Goal: Task Accomplishment & Management: Manage account settings

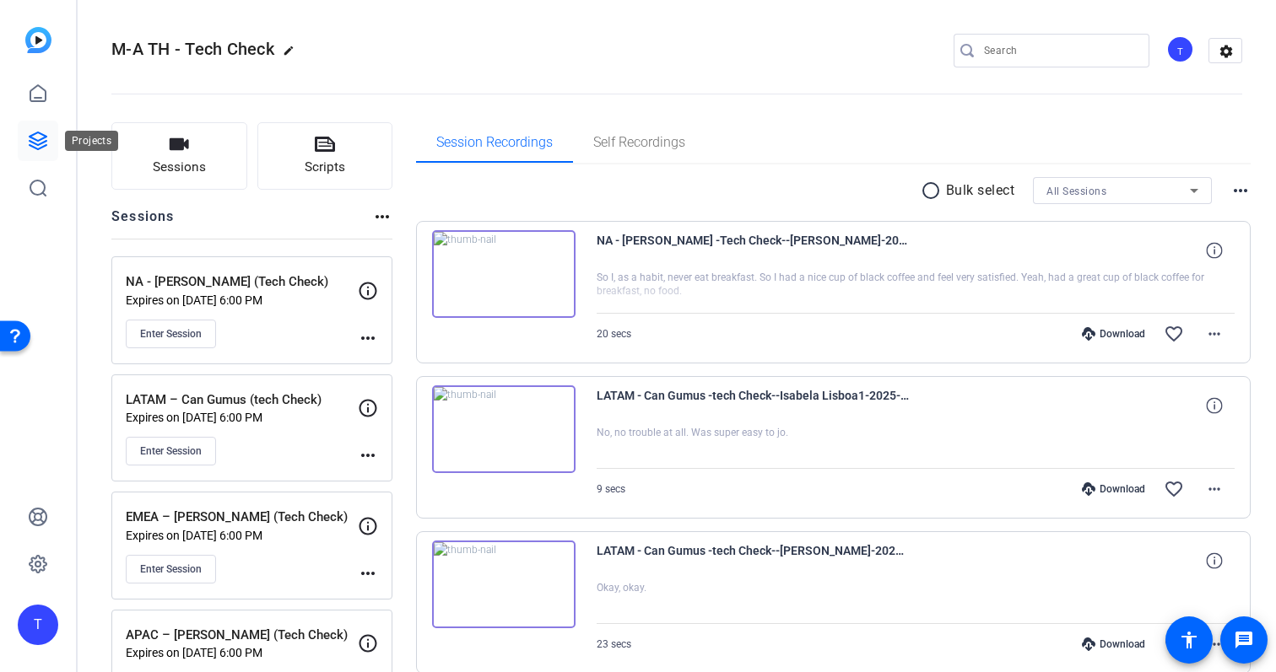
click at [36, 141] on icon at bounding box center [38, 140] width 17 height 17
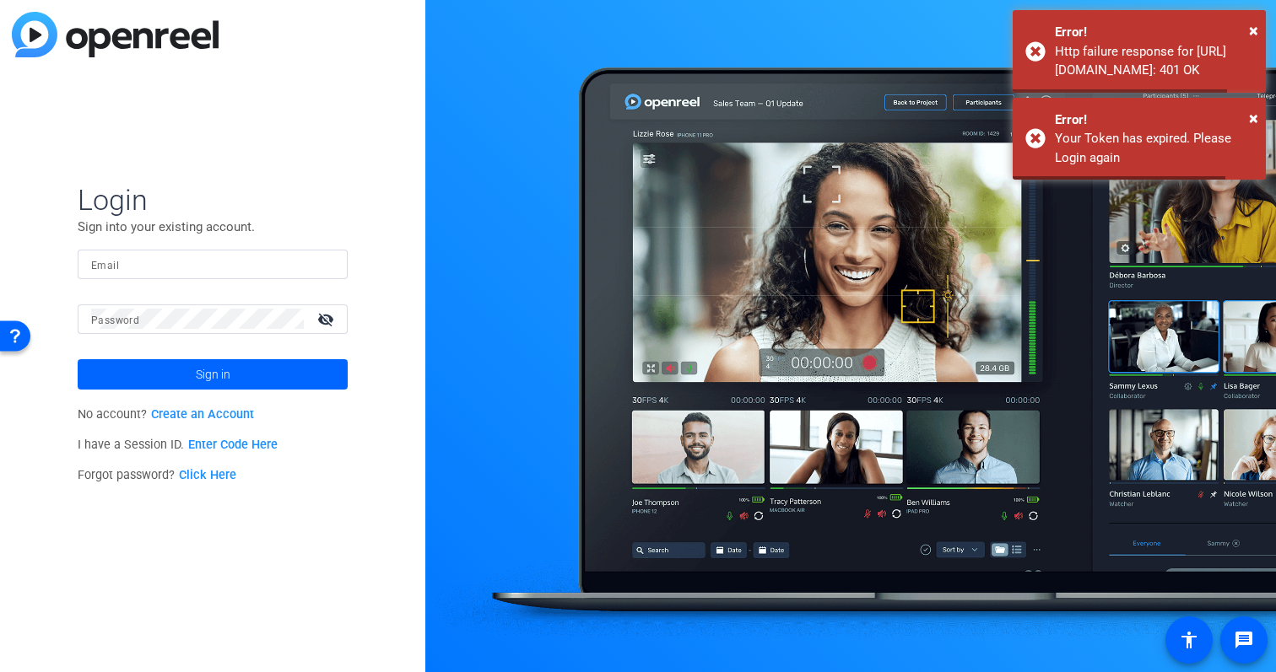
type input "[EMAIL_ADDRESS][DOMAIN_NAME]"
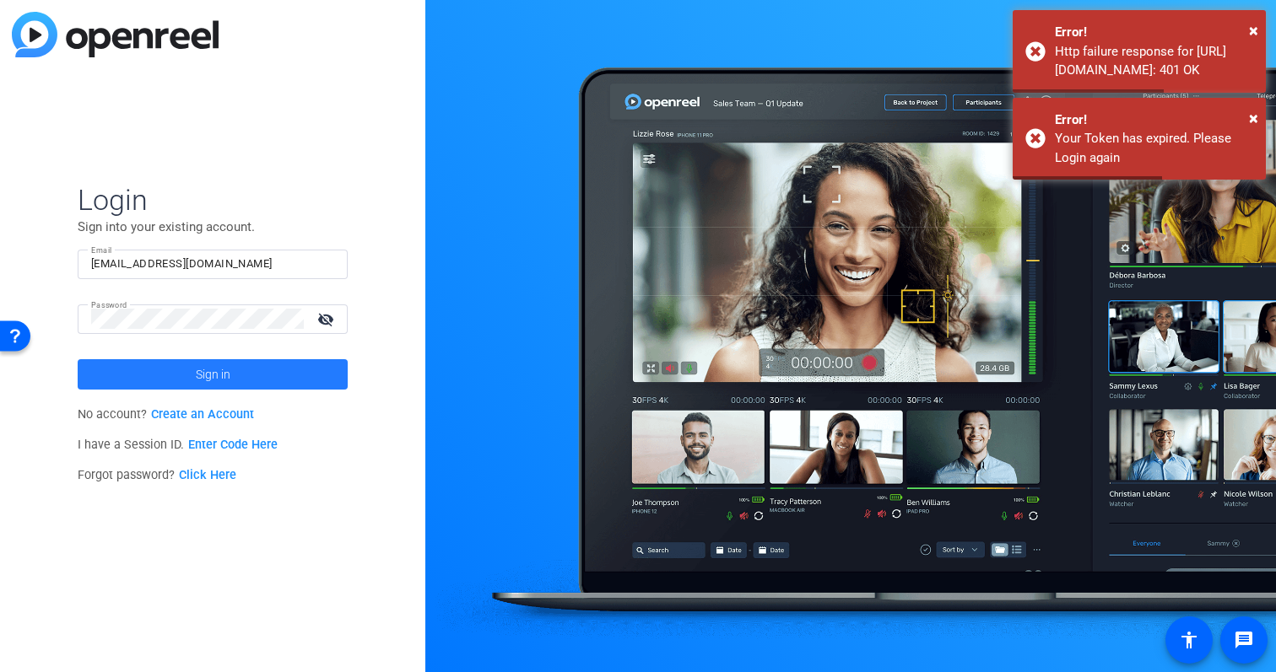
click at [189, 380] on span at bounding box center [213, 374] width 270 height 40
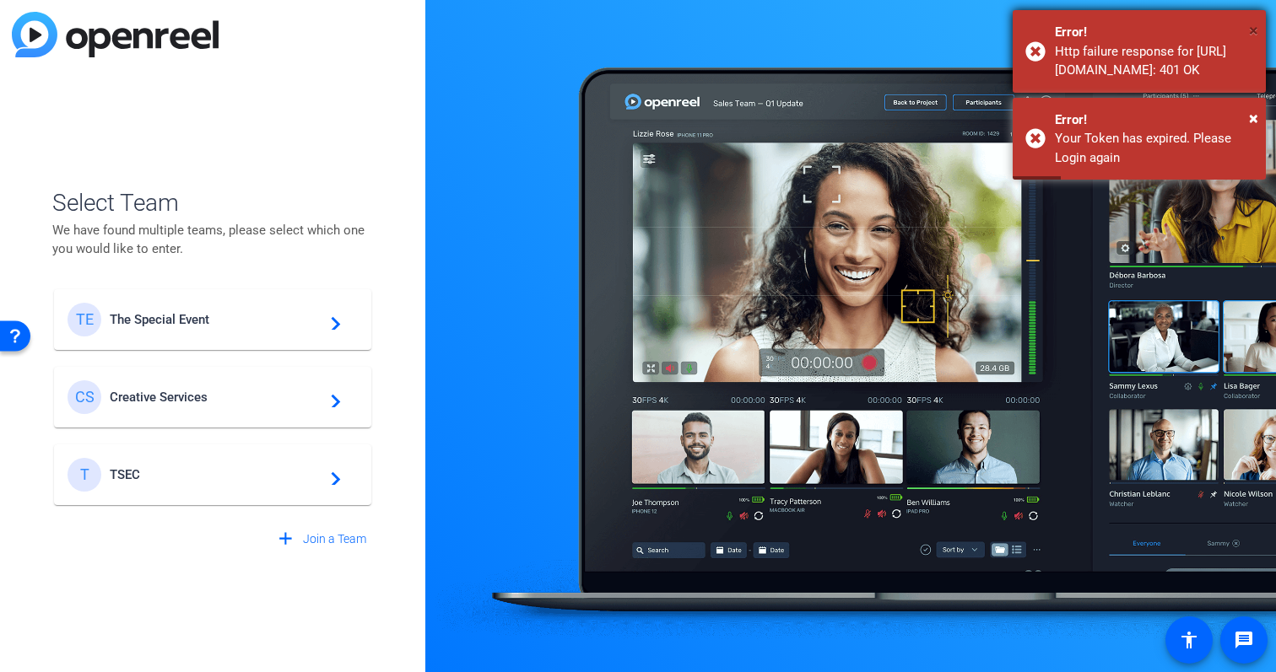
click at [1257, 29] on span "×" at bounding box center [1253, 30] width 9 height 20
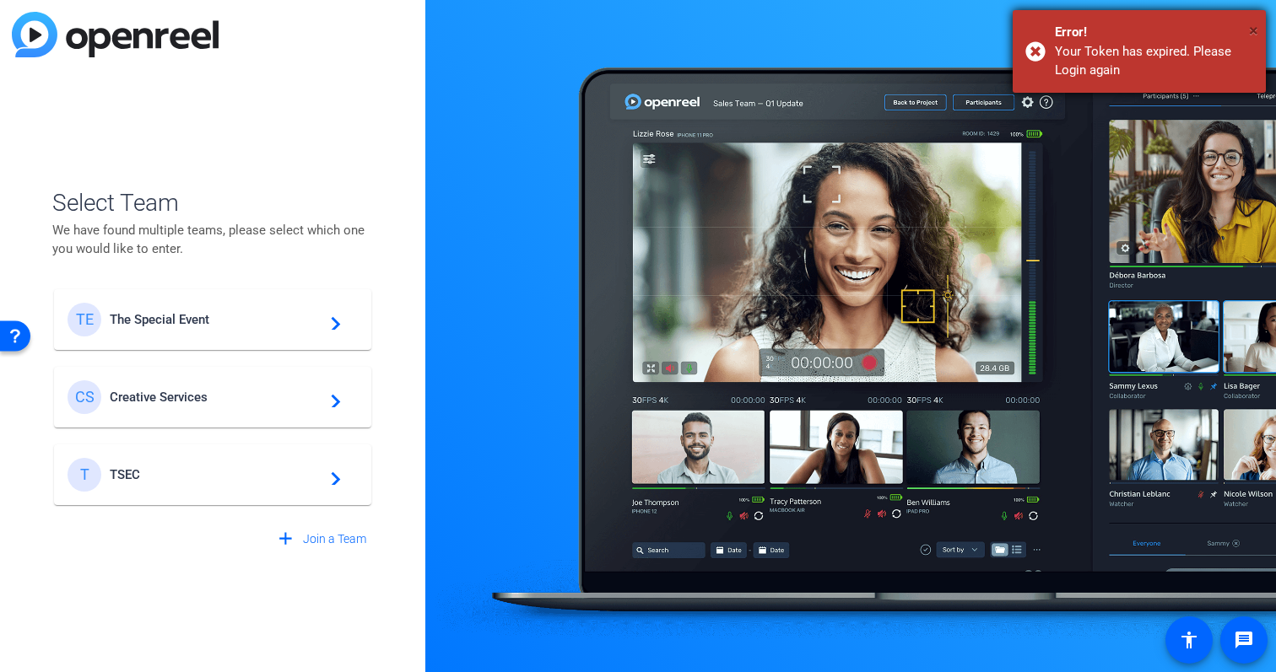
click at [1257, 29] on span "×" at bounding box center [1253, 30] width 9 height 20
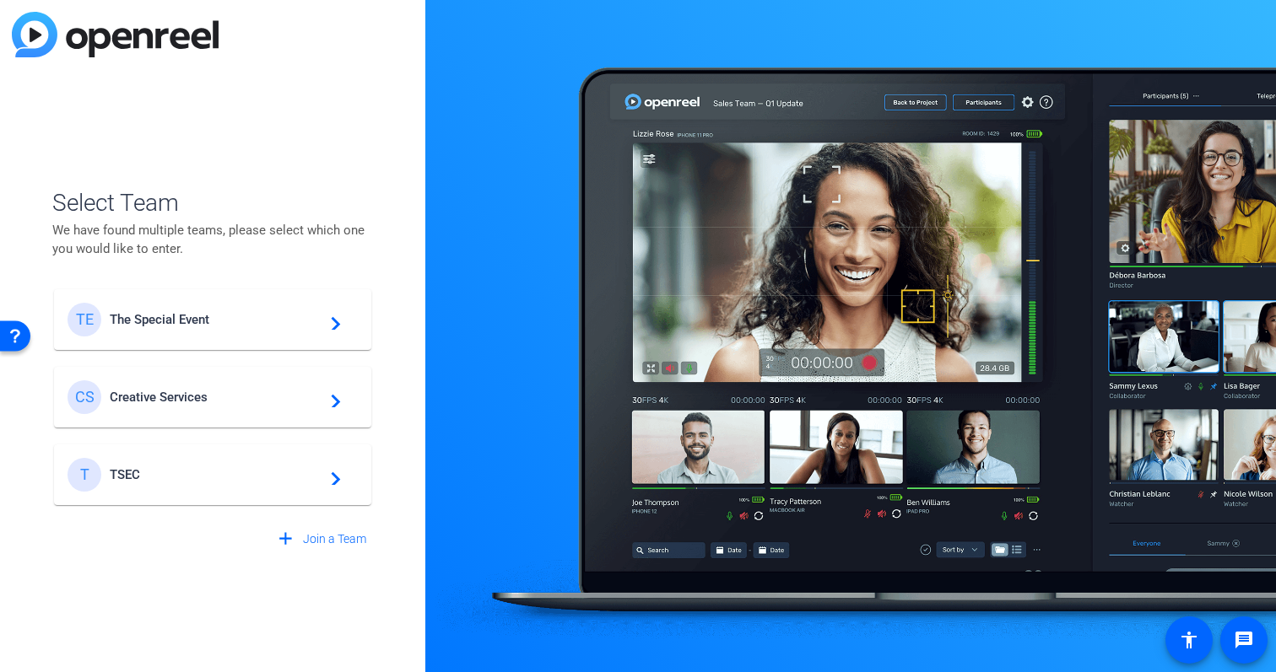
click at [243, 403] on span "Creative Services" at bounding box center [215, 397] width 211 height 15
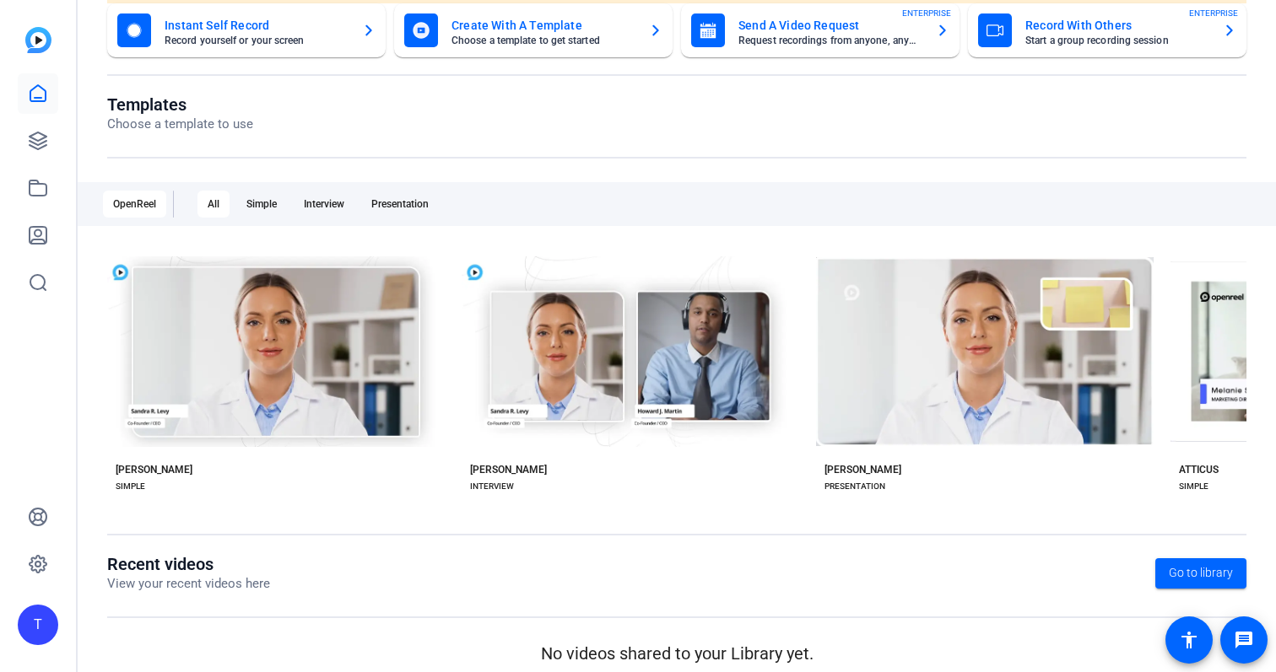
scroll to position [217, 0]
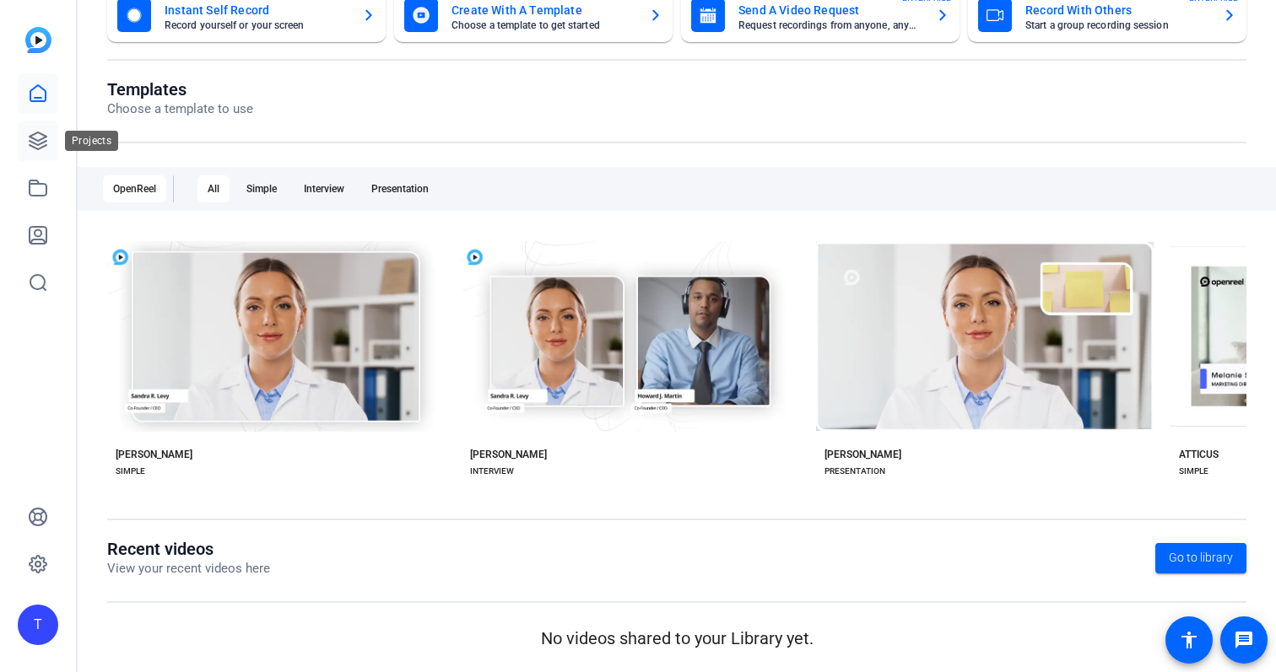
click at [35, 128] on link at bounding box center [38, 141] width 40 height 40
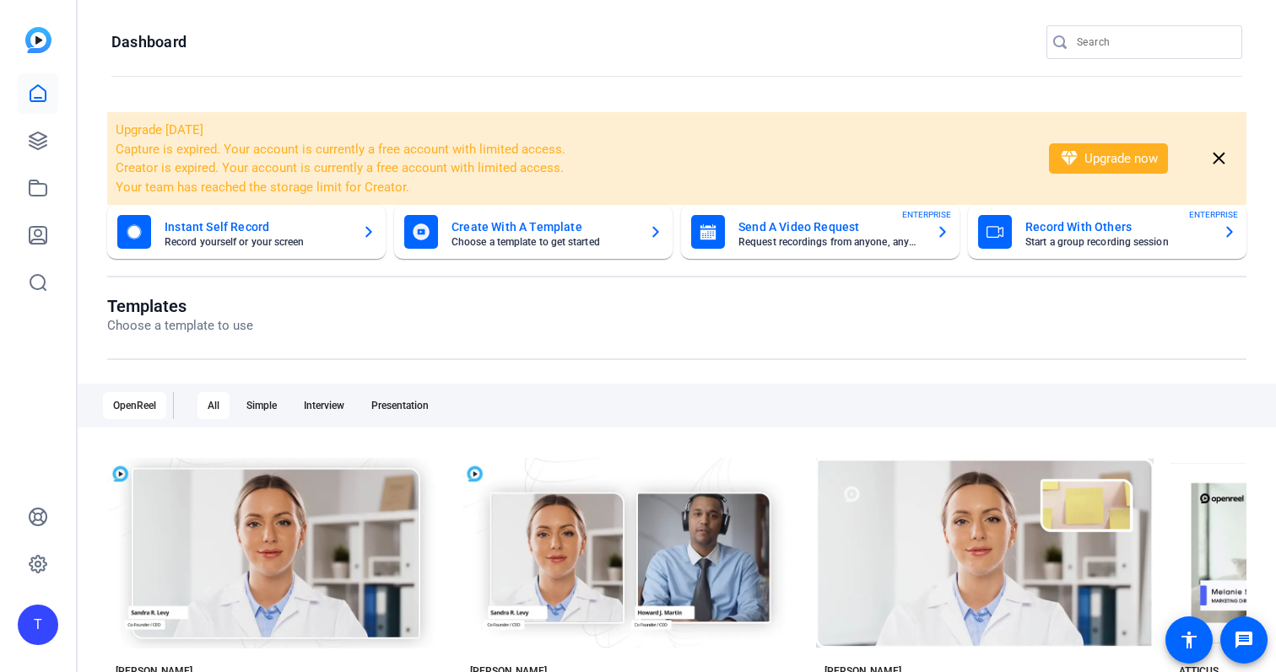
click at [30, 645] on div "T" at bounding box center [38, 625] width 40 height 40
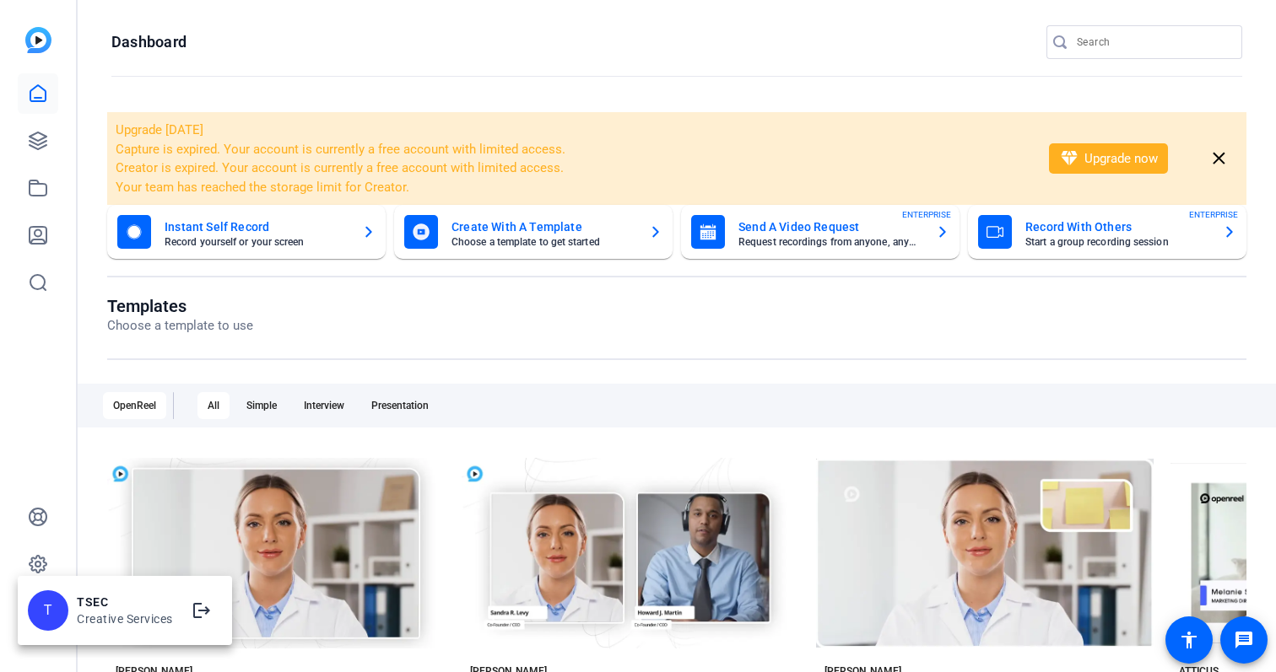
click at [124, 617] on div "Creative Services" at bounding box center [125, 619] width 96 height 17
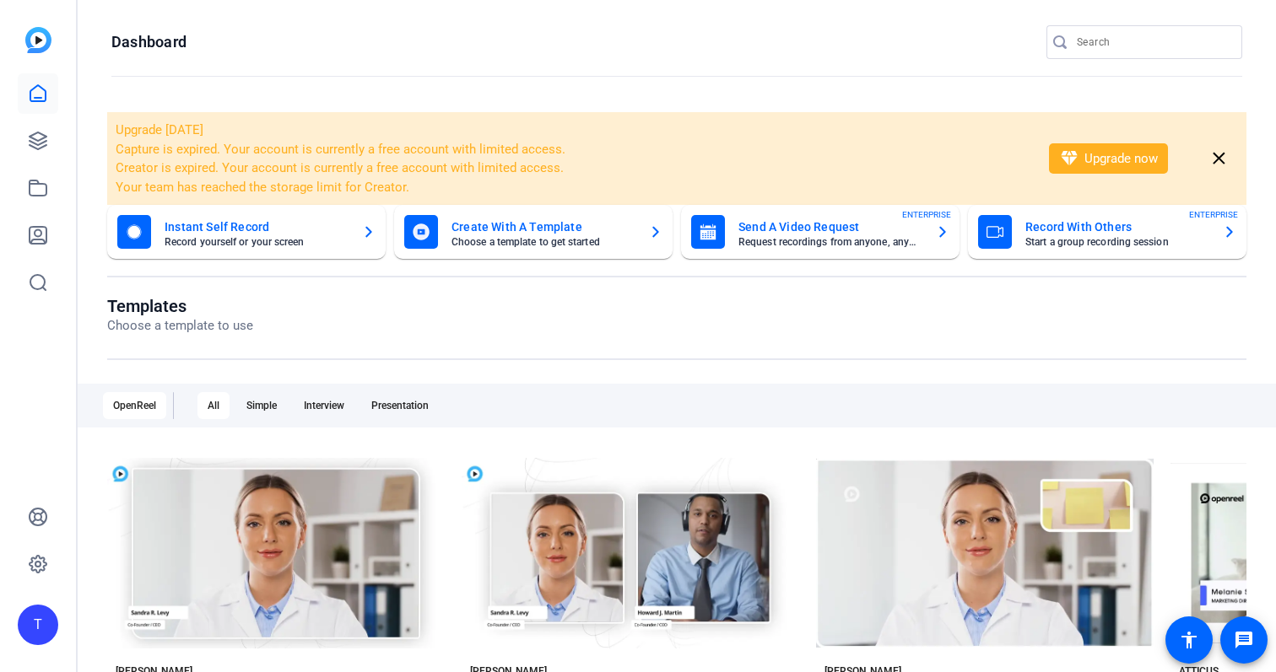
click at [37, 629] on div "T" at bounding box center [38, 625] width 40 height 40
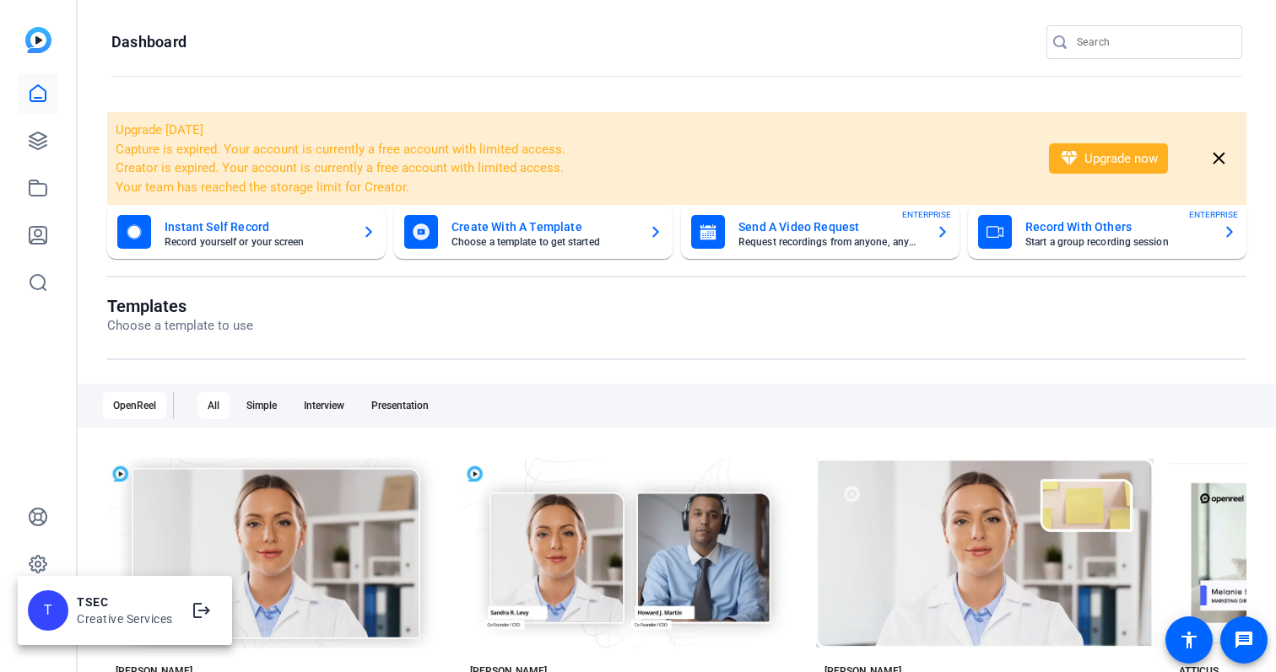
click at [41, 569] on div at bounding box center [638, 336] width 1276 height 672
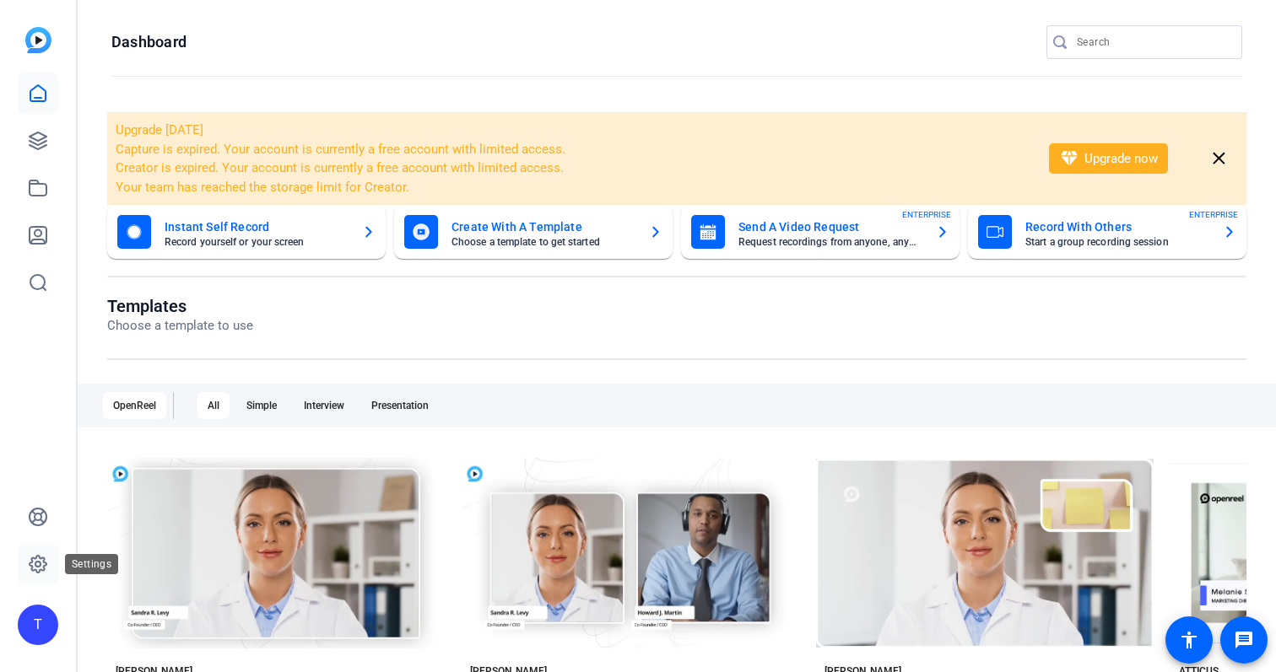
click at [38, 563] on icon at bounding box center [38, 564] width 20 height 20
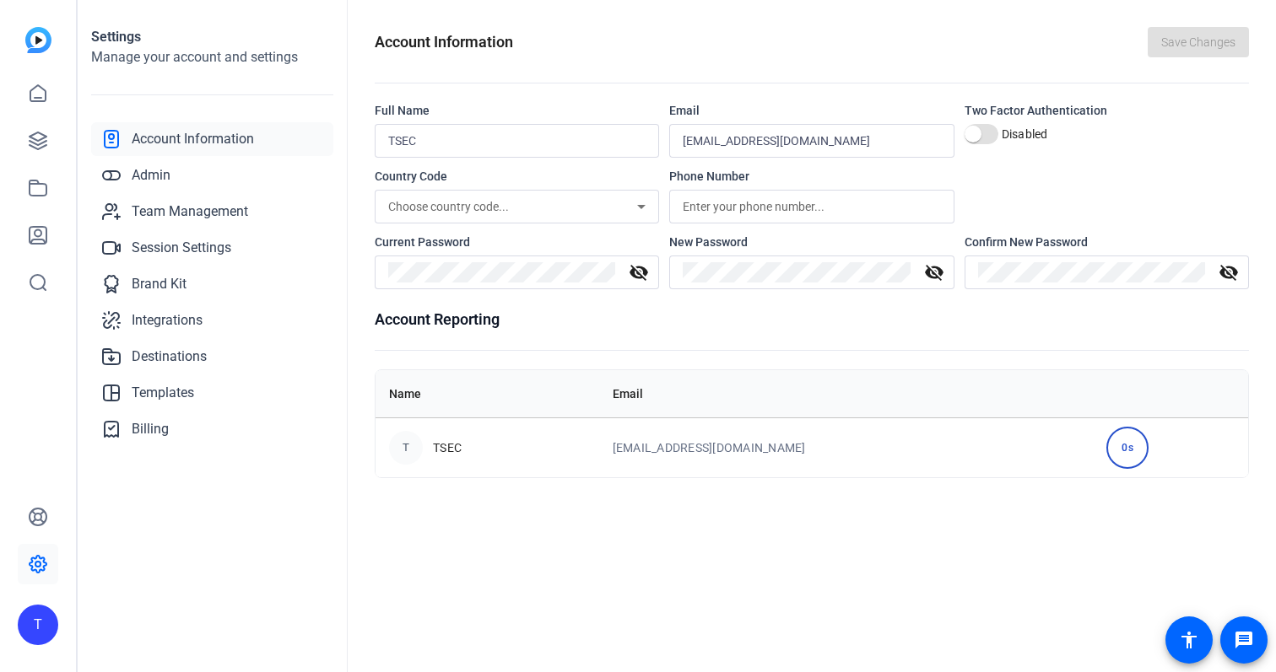
click at [36, 625] on div "T" at bounding box center [38, 625] width 40 height 40
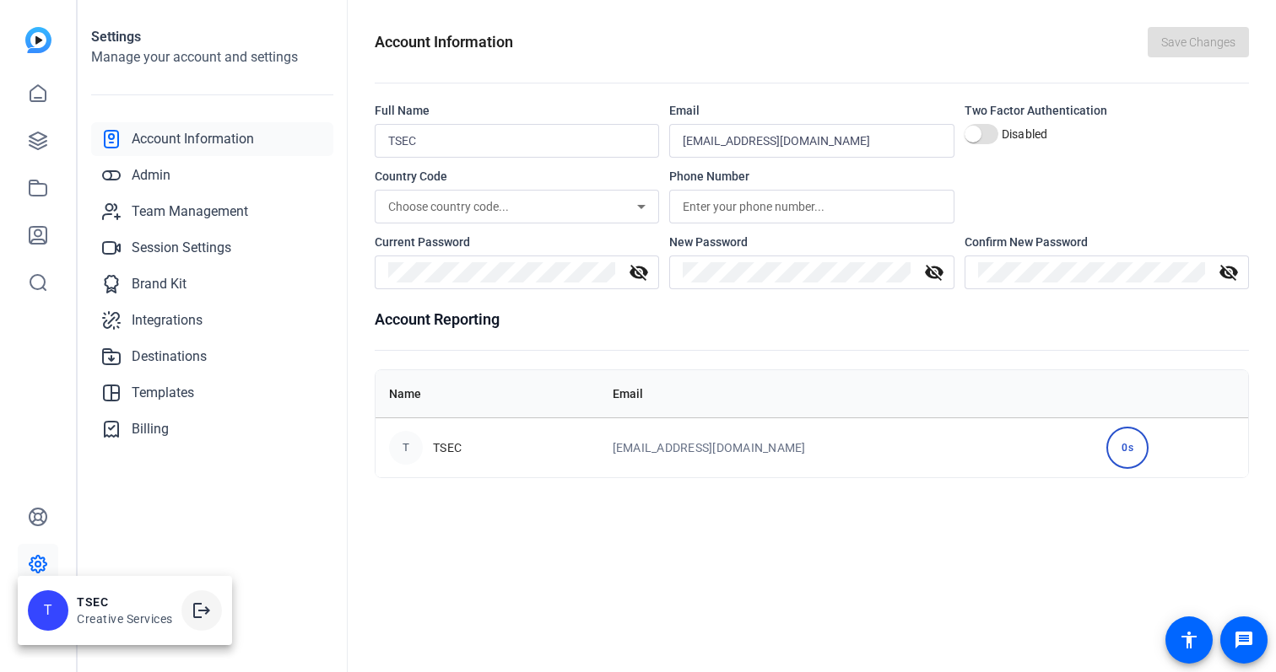
click at [203, 607] on mat-icon "logout" at bounding box center [202, 611] width 20 height 20
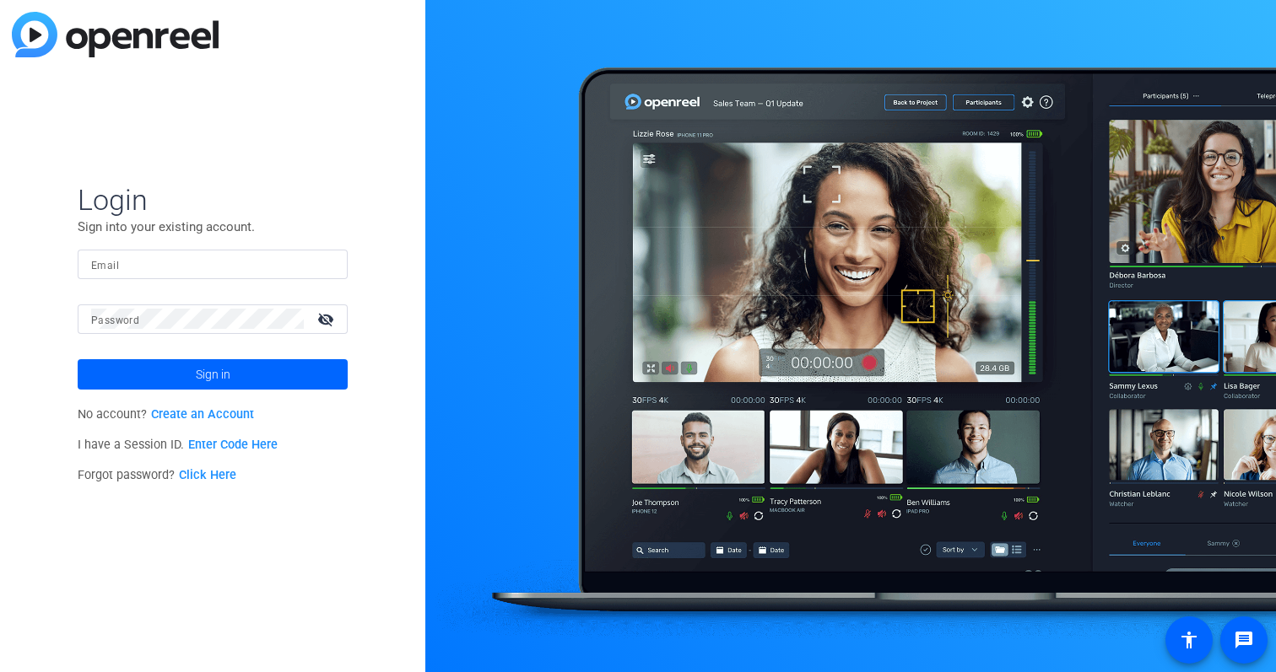
type input "[EMAIL_ADDRESS][DOMAIN_NAME]"
click at [287, 375] on span at bounding box center [213, 374] width 270 height 40
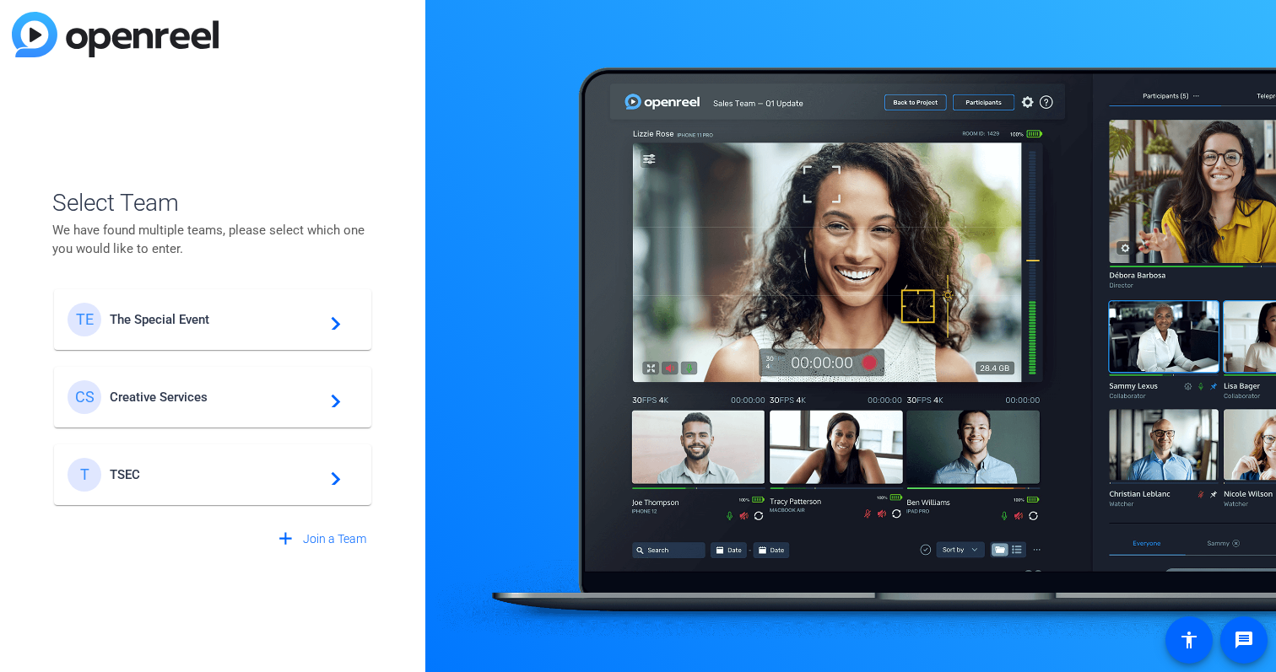
click at [263, 468] on span "TSEC" at bounding box center [215, 474] width 211 height 15
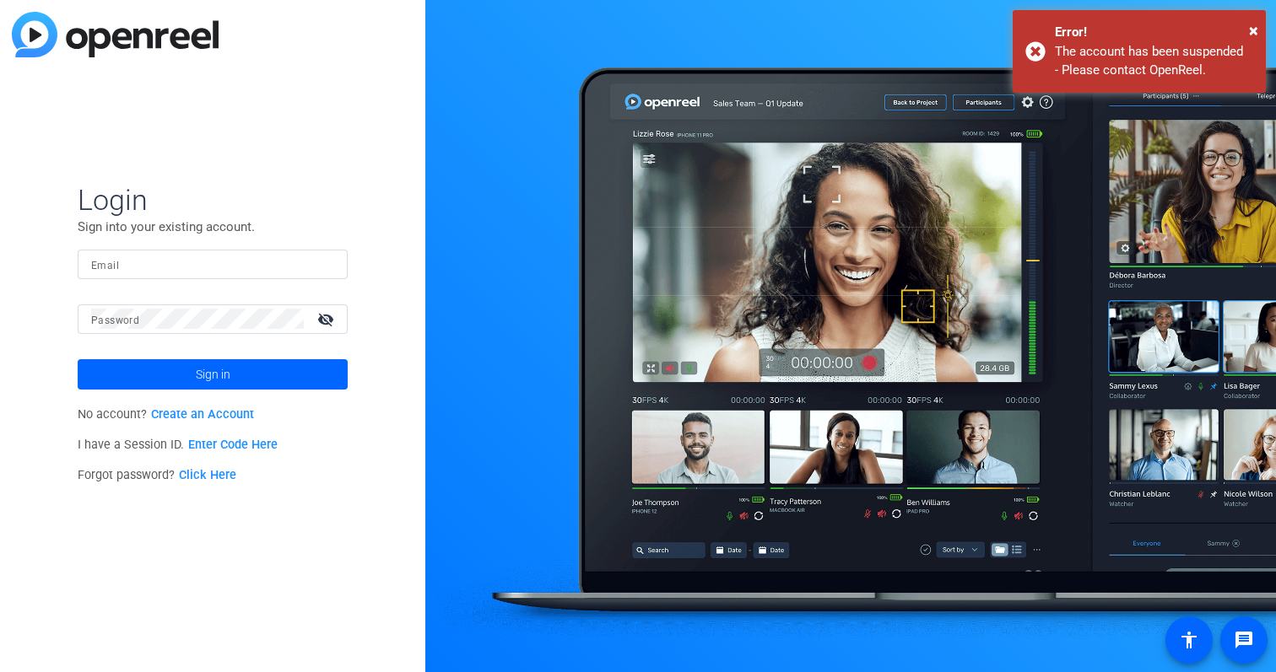
type input "[EMAIL_ADDRESS][DOMAIN_NAME]"
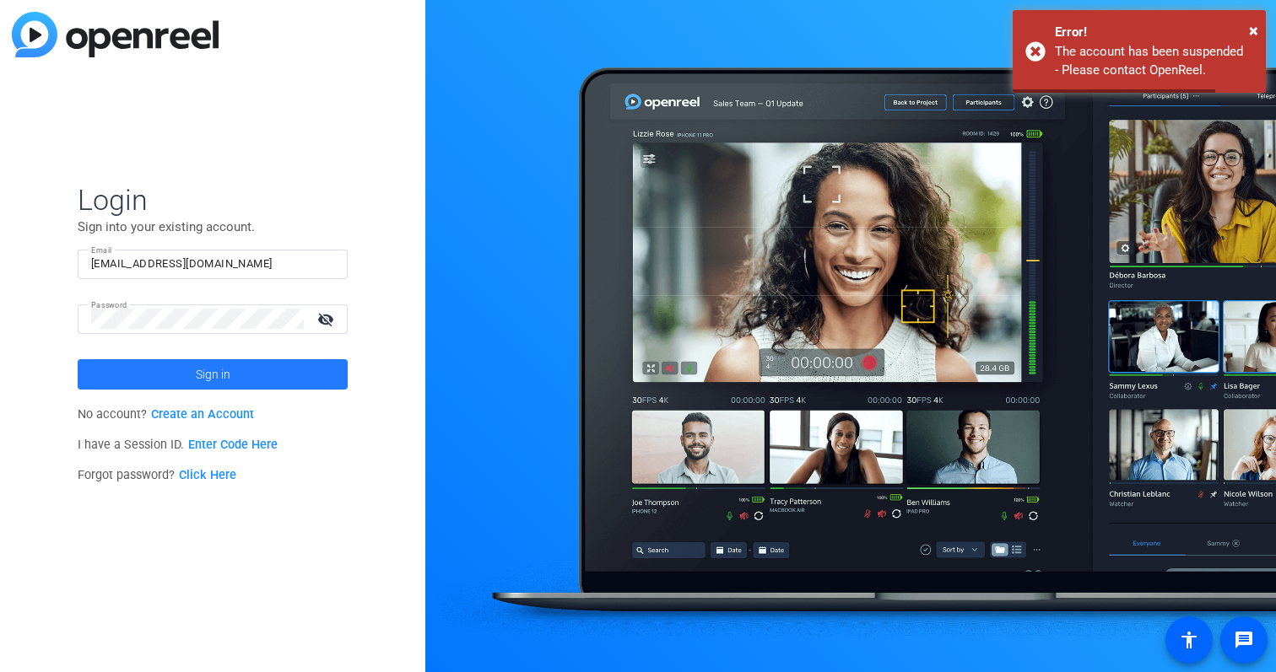
click at [240, 376] on span at bounding box center [213, 374] width 270 height 40
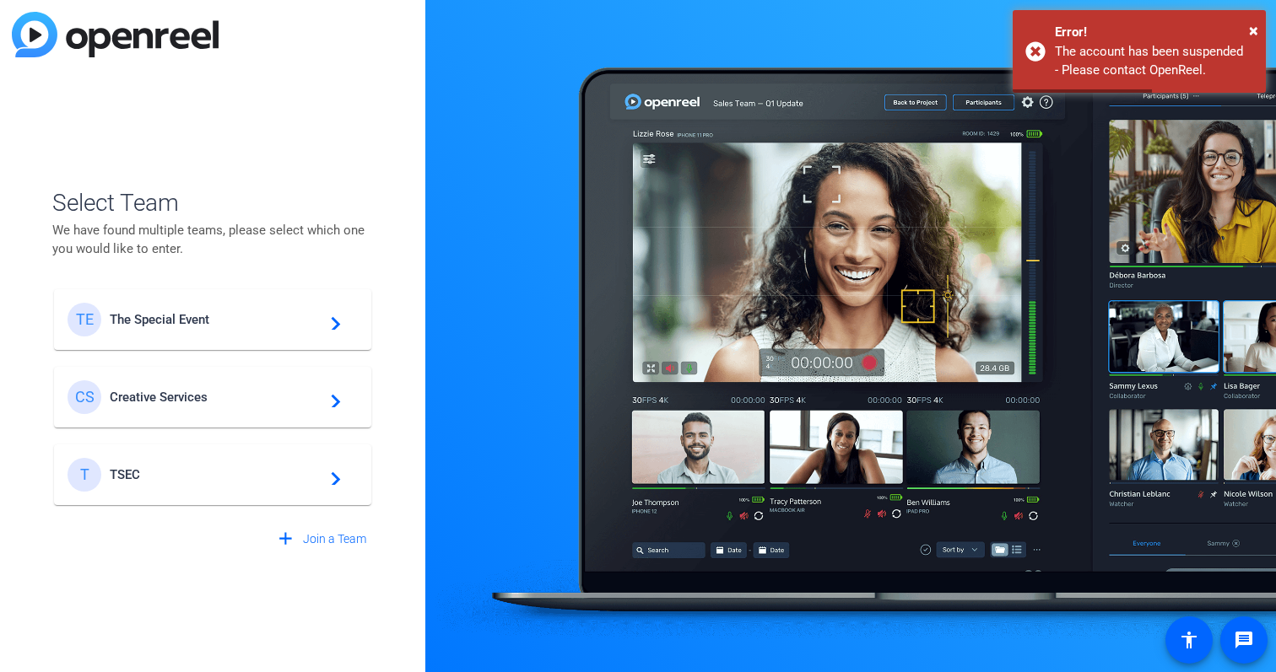
click at [270, 326] on span "The Special Event" at bounding box center [215, 319] width 211 height 15
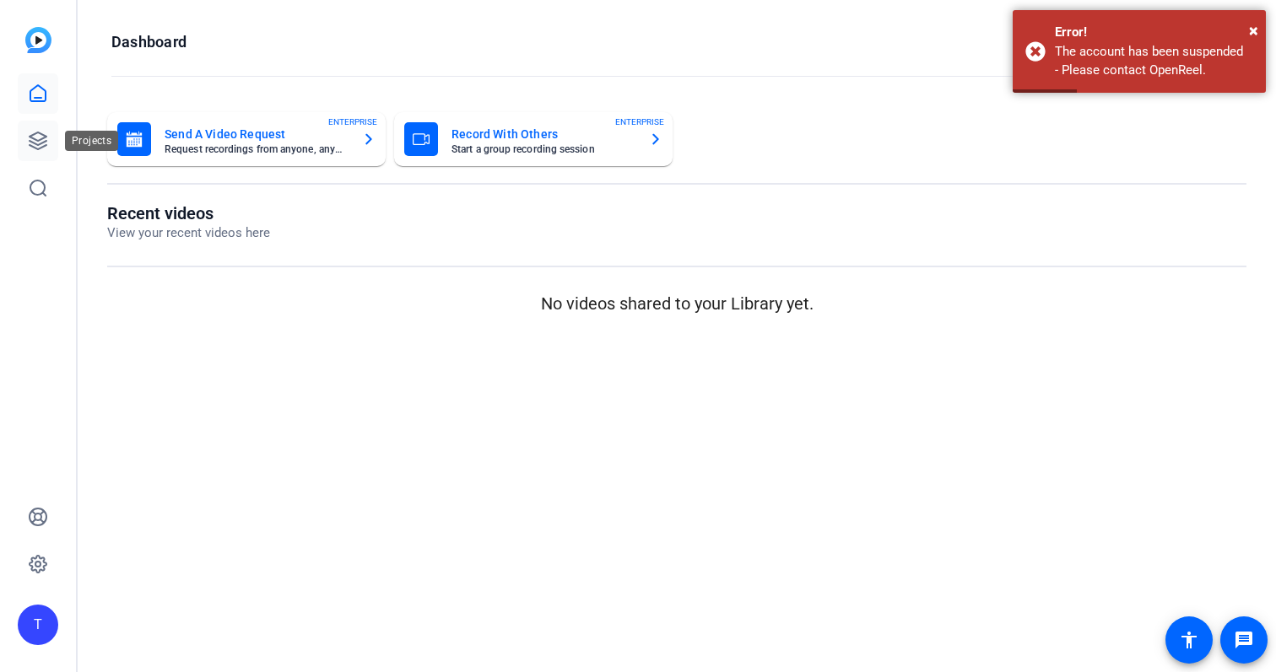
click at [44, 157] on link at bounding box center [38, 141] width 40 height 40
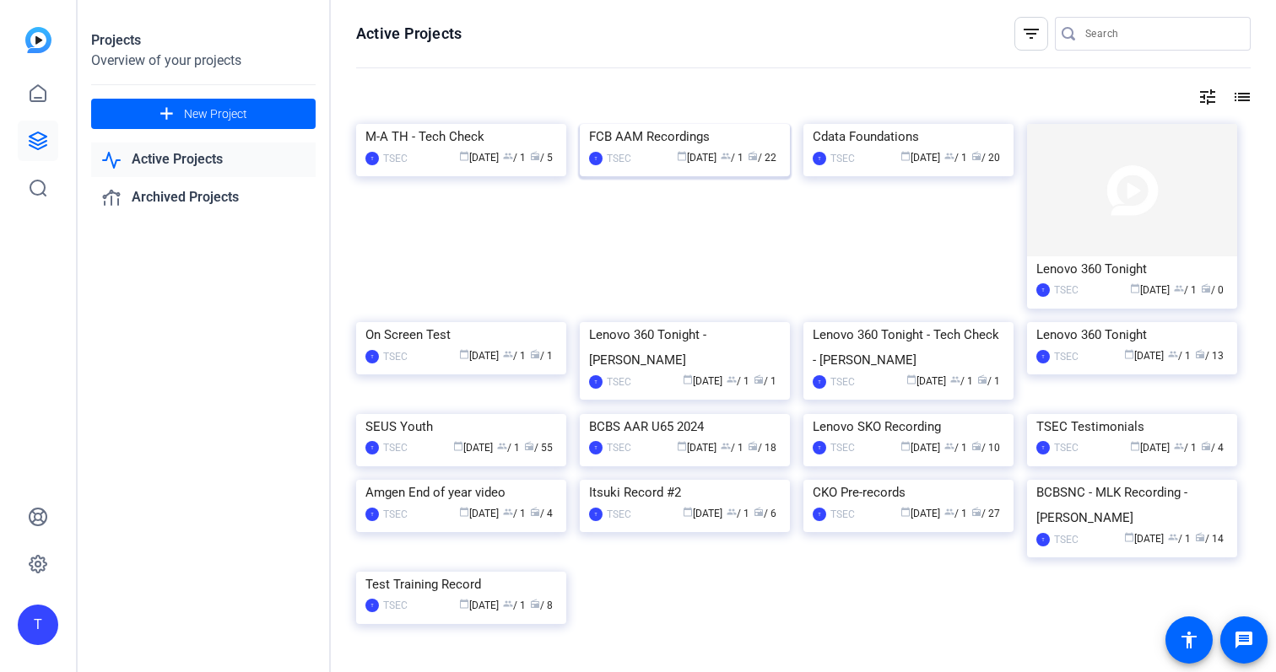
click at [691, 124] on img at bounding box center [685, 124] width 210 height 0
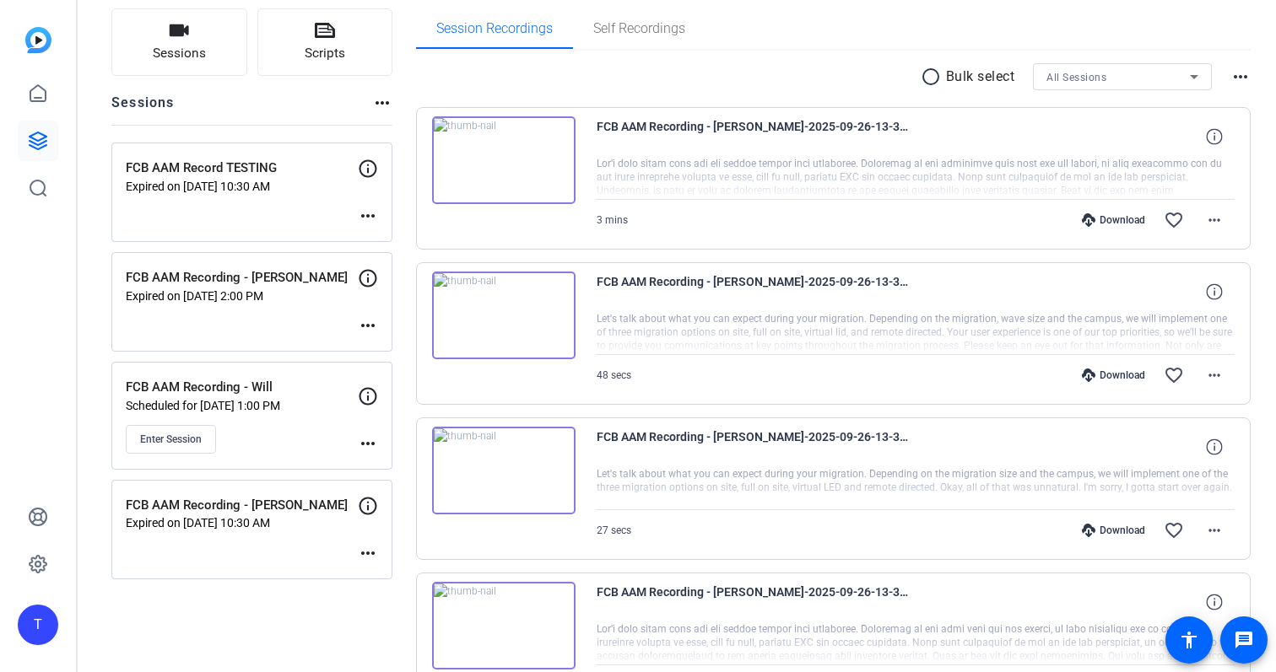
scroll to position [138, 0]
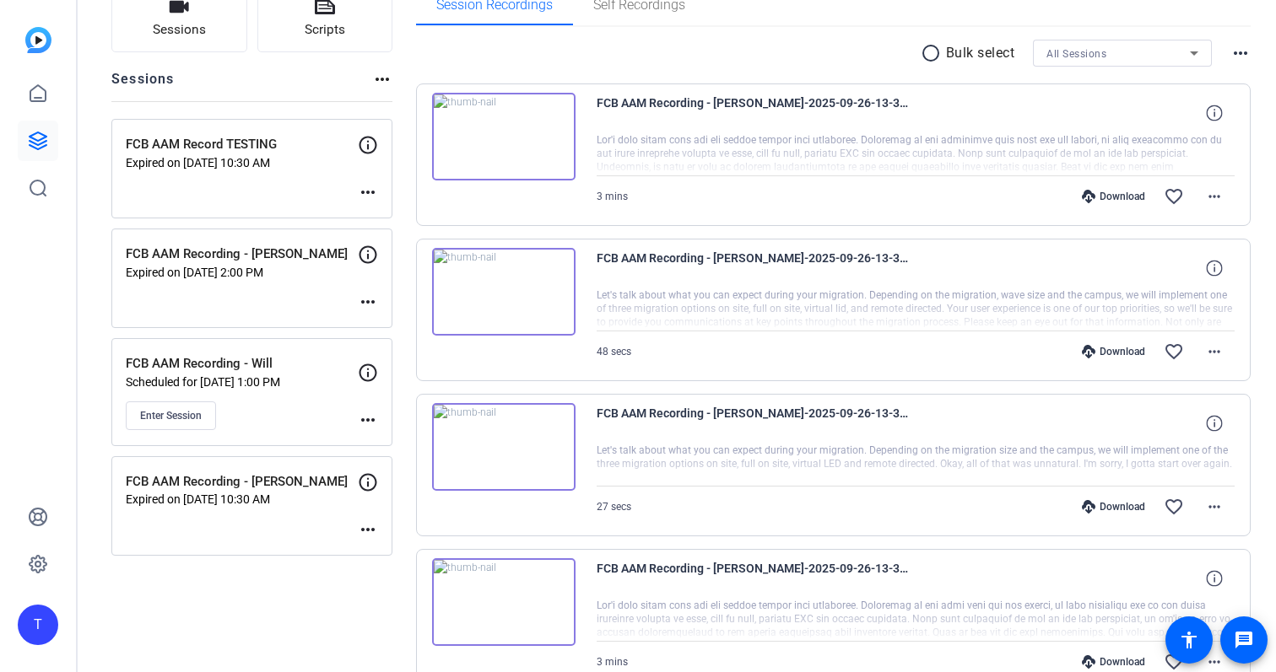
click at [266, 402] on div "Enter Session" at bounding box center [242, 416] width 232 height 29
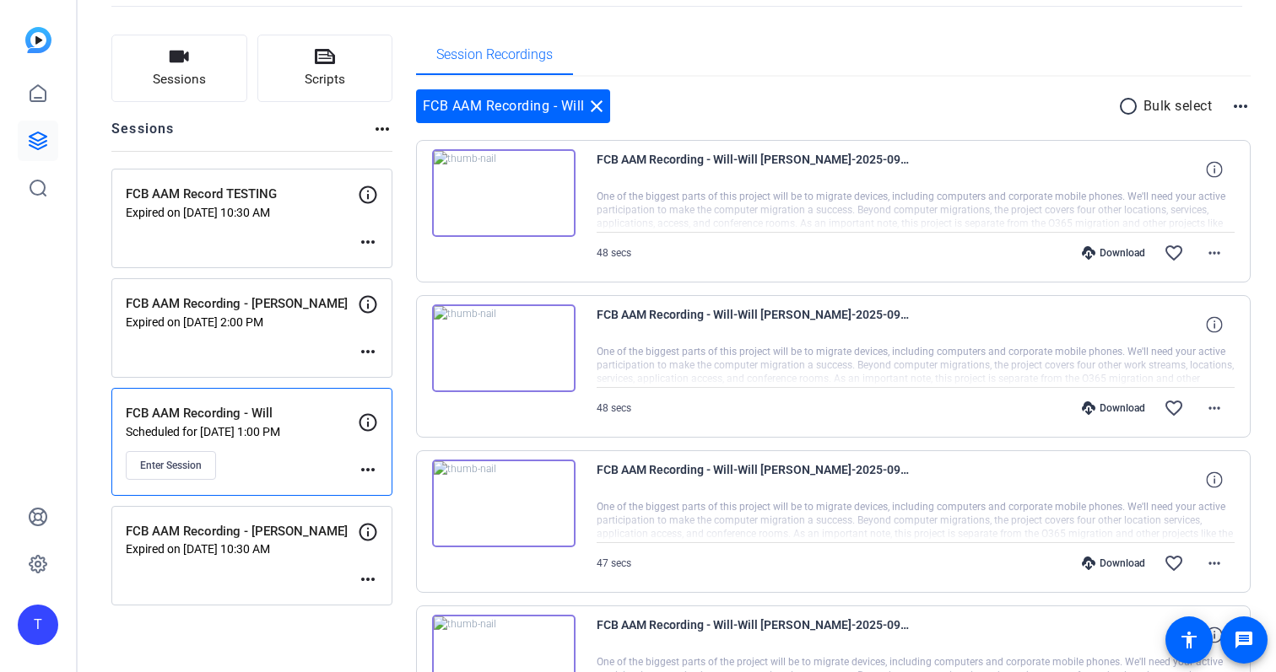
scroll to position [104, 0]
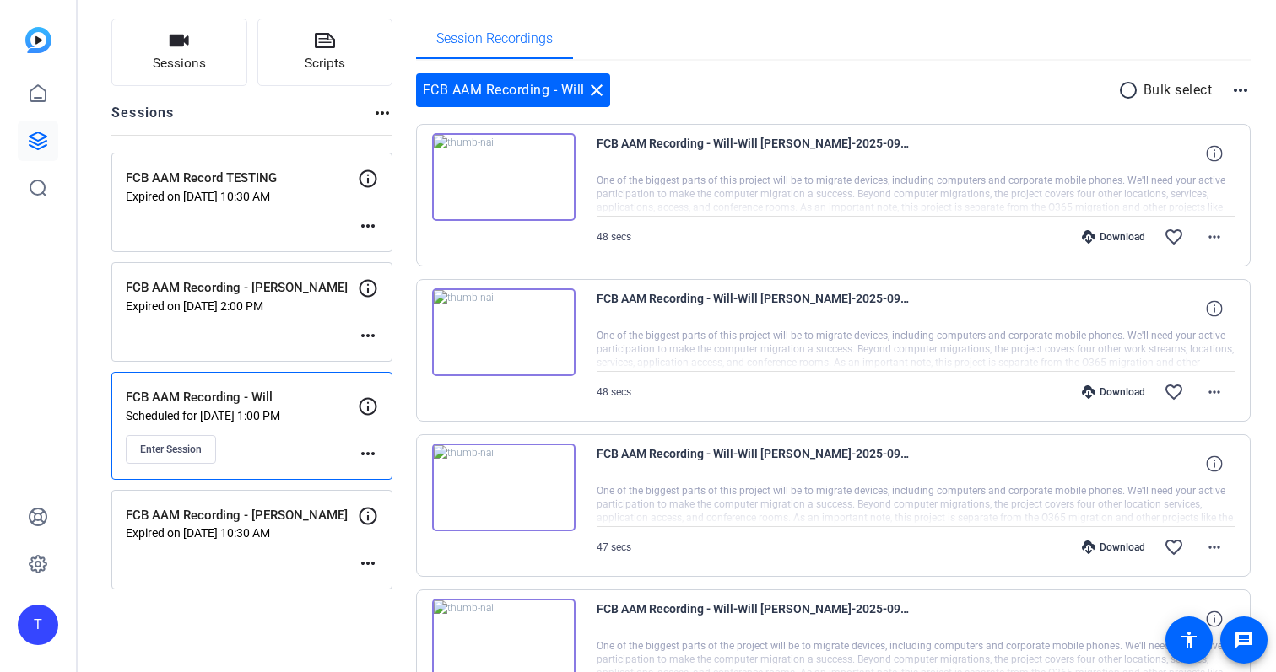
click at [365, 455] on mat-icon "more_horiz" at bounding box center [368, 454] width 20 height 20
click at [312, 433] on div at bounding box center [638, 336] width 1276 height 672
click at [179, 452] on span "Enter Session" at bounding box center [171, 449] width 62 height 13
click at [314, 54] on span "Scripts" at bounding box center [325, 63] width 40 height 19
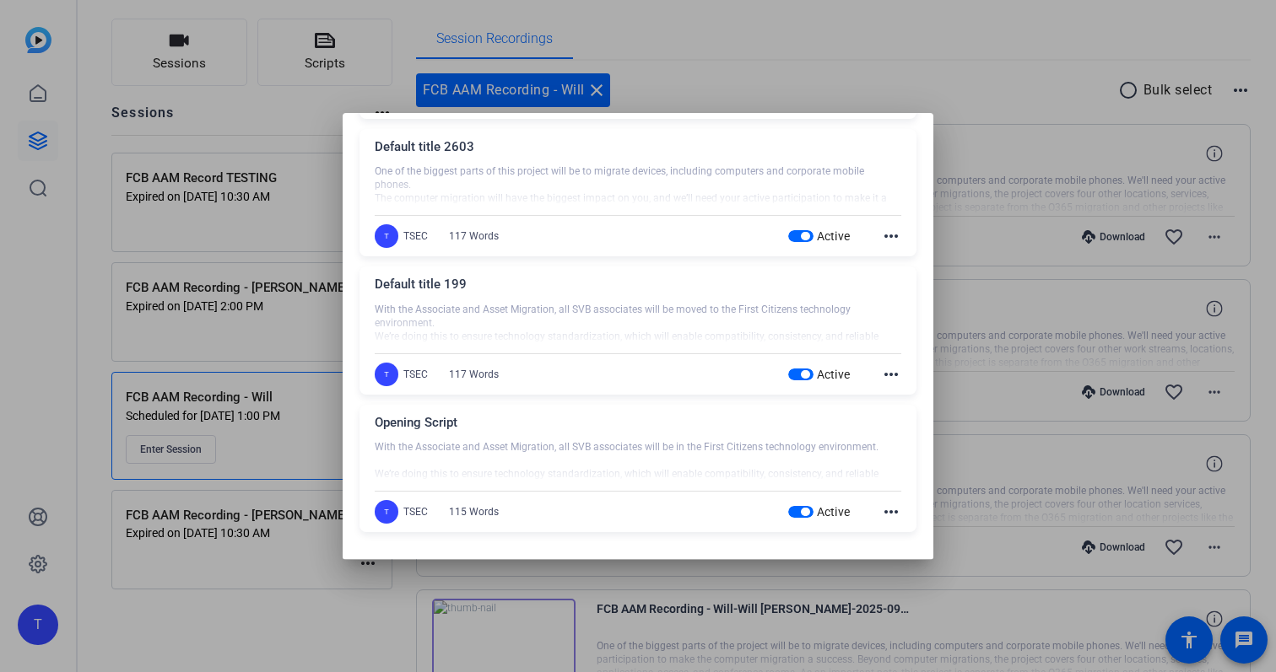
scroll to position [0, 0]
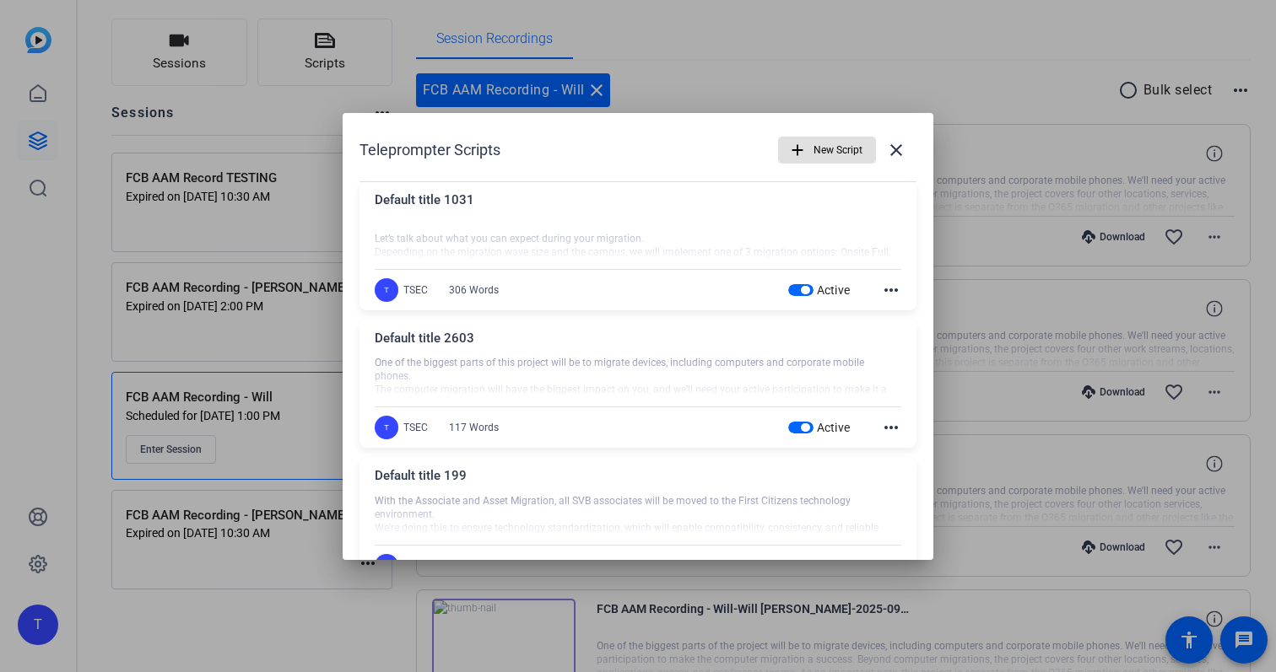
click at [602, 247] on div at bounding box center [638, 240] width 526 height 42
click at [886, 288] on mat-icon "more_horiz" at bounding box center [891, 290] width 20 height 20
click at [654, 290] on div at bounding box center [638, 336] width 1276 height 672
click at [902, 149] on mat-icon "close" at bounding box center [896, 150] width 20 height 20
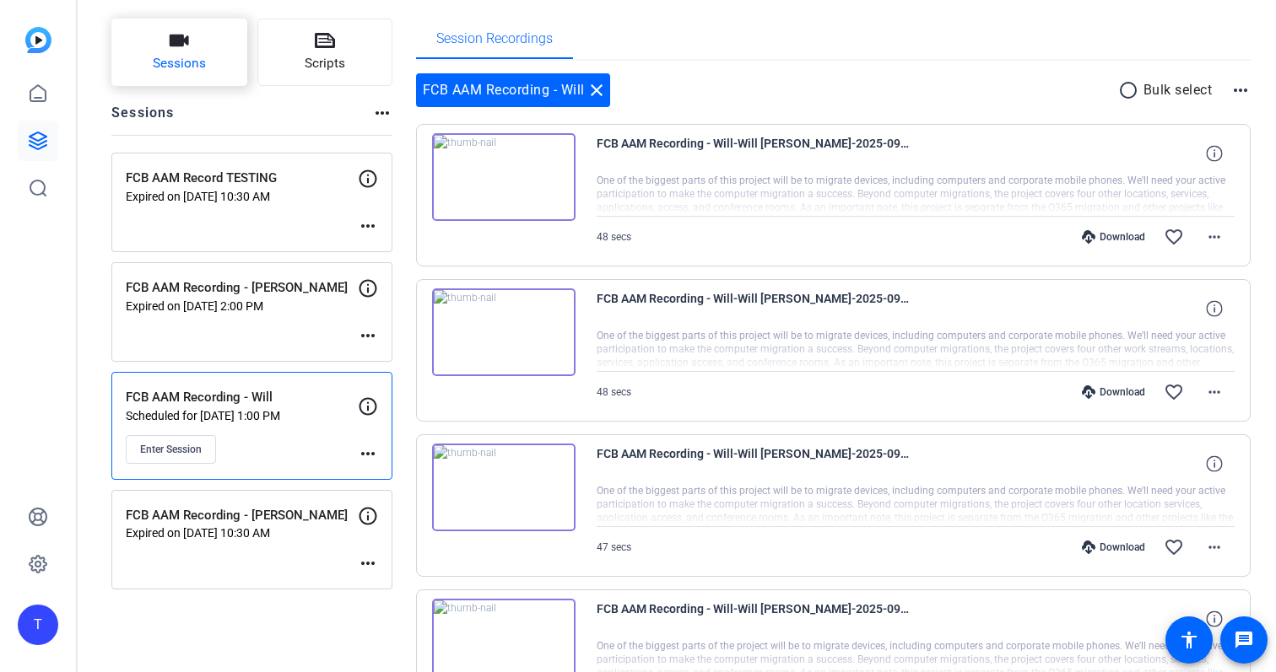
click at [225, 67] on button "Sessions" at bounding box center [179, 52] width 136 height 67
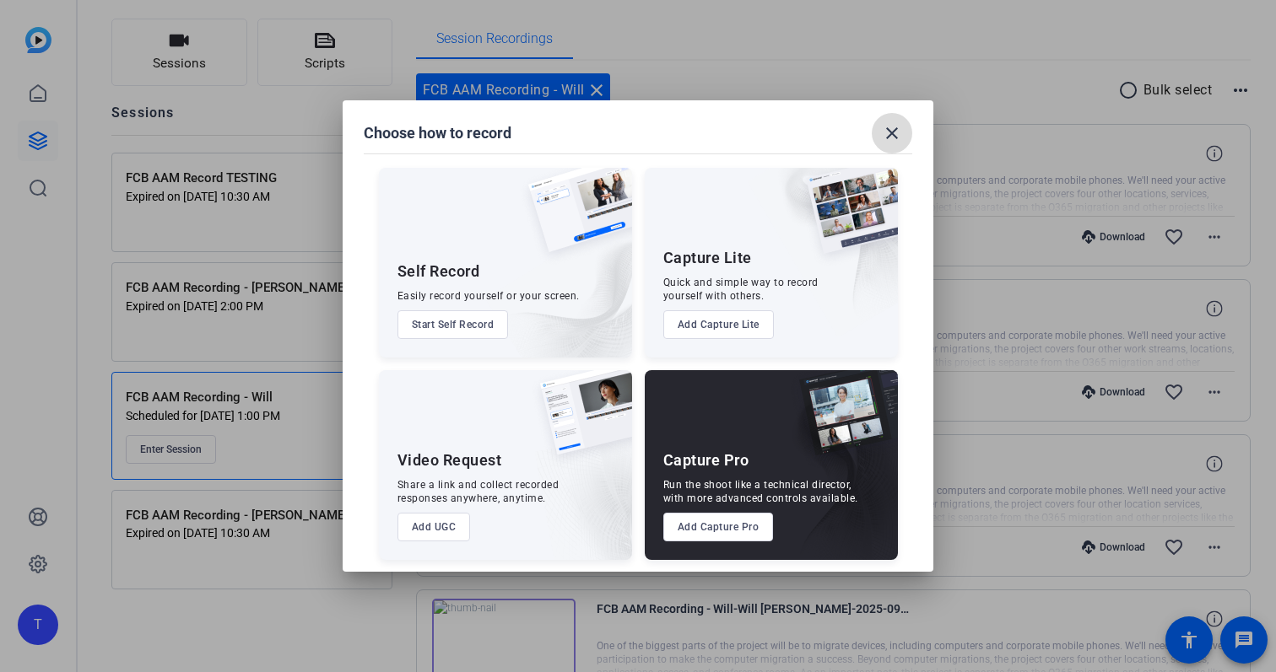
click at [893, 137] on mat-icon "close" at bounding box center [892, 133] width 20 height 20
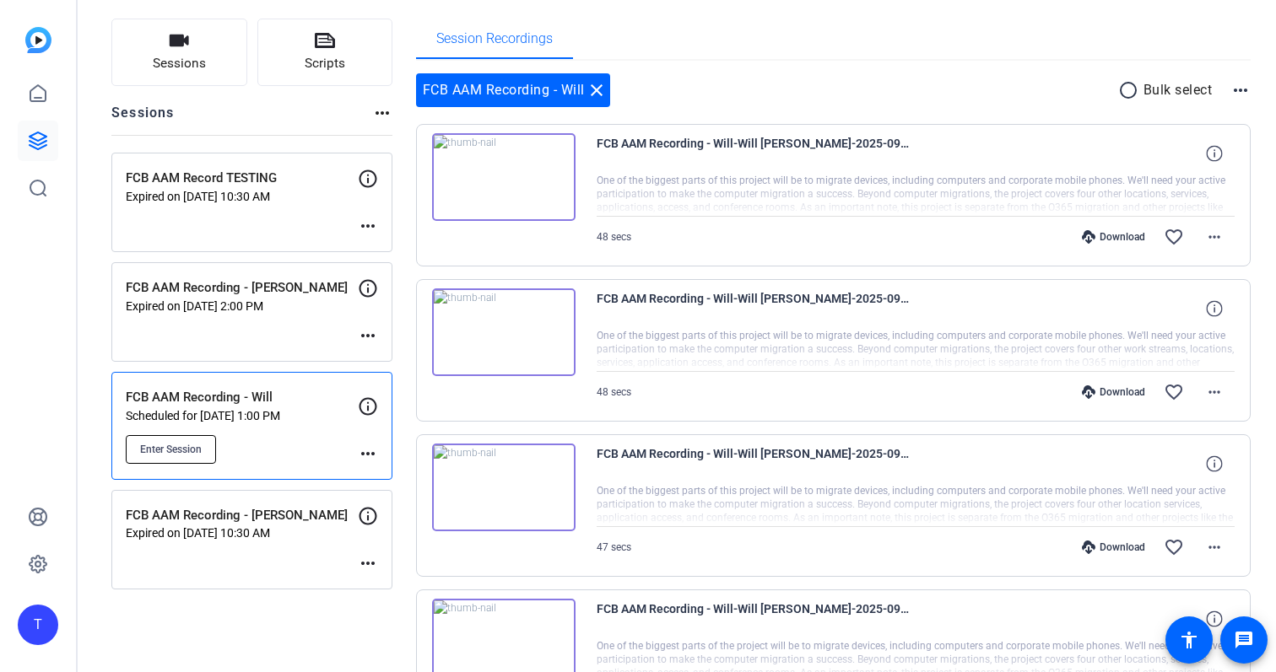
click at [189, 443] on span "Enter Session" at bounding box center [171, 449] width 62 height 13
click at [507, 183] on img at bounding box center [503, 177] width 143 height 88
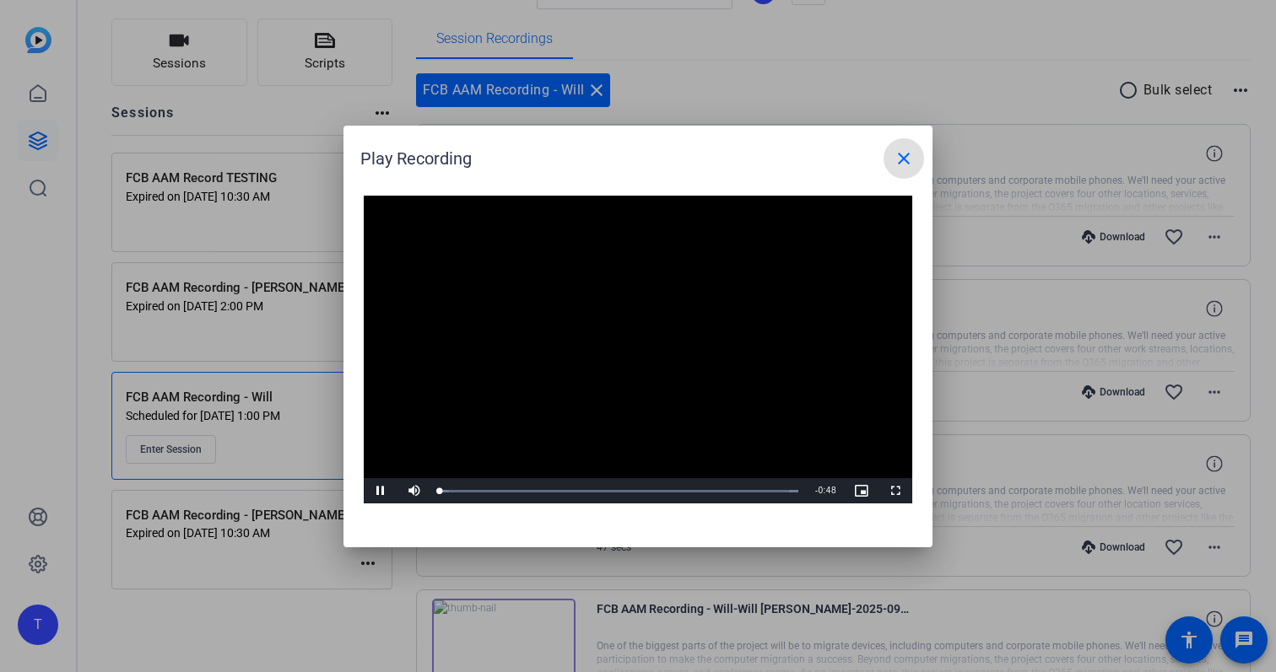
click at [606, 343] on video "Video Player" at bounding box center [638, 350] width 548 height 309
click at [381, 491] on span "Video Player" at bounding box center [381, 491] width 34 height 0
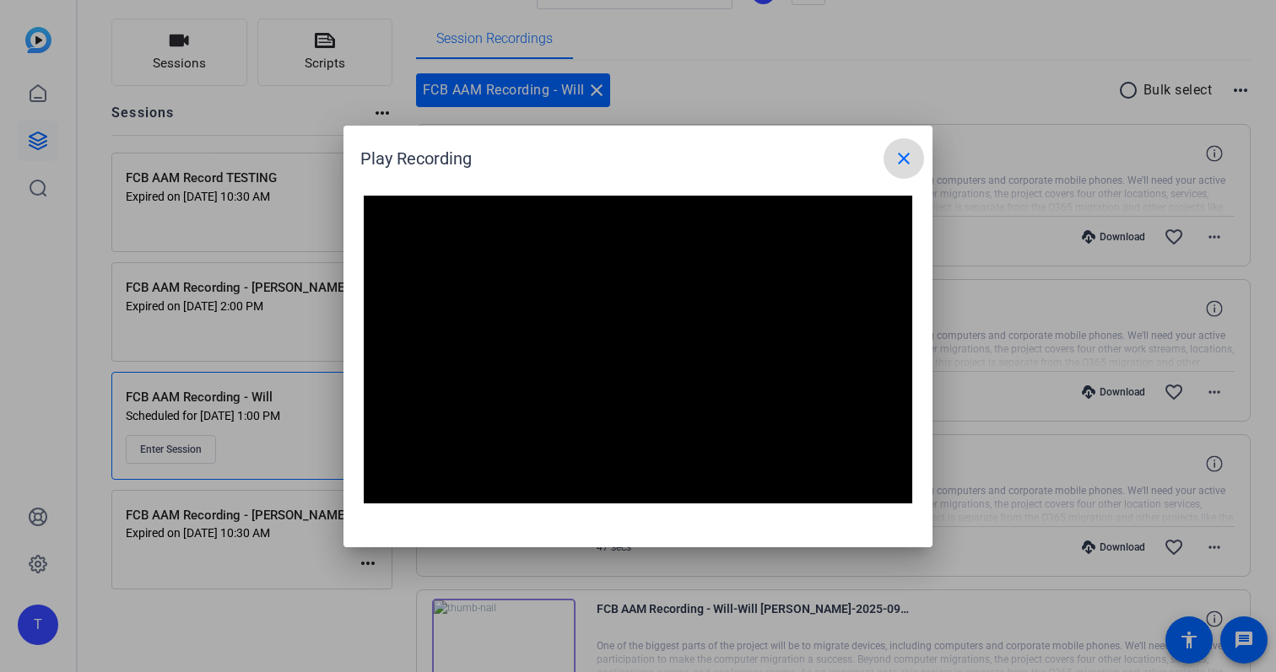
click at [902, 168] on mat-icon "close" at bounding box center [903, 158] width 20 height 20
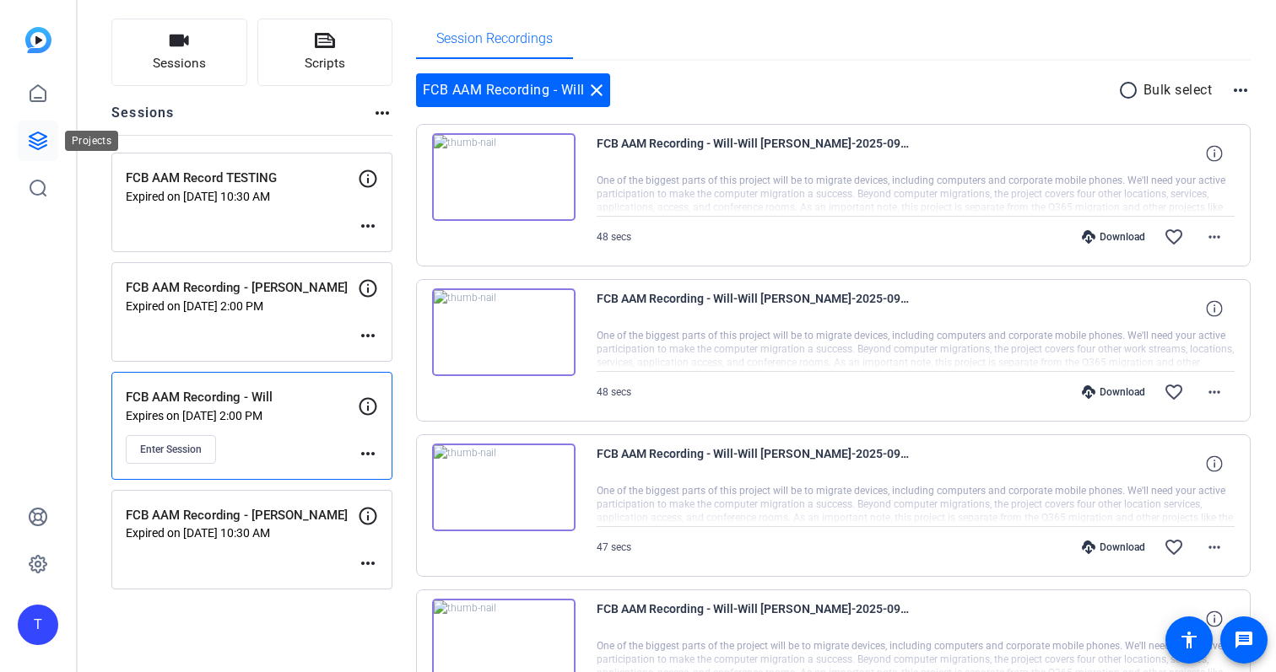
click at [46, 140] on icon at bounding box center [38, 140] width 17 height 17
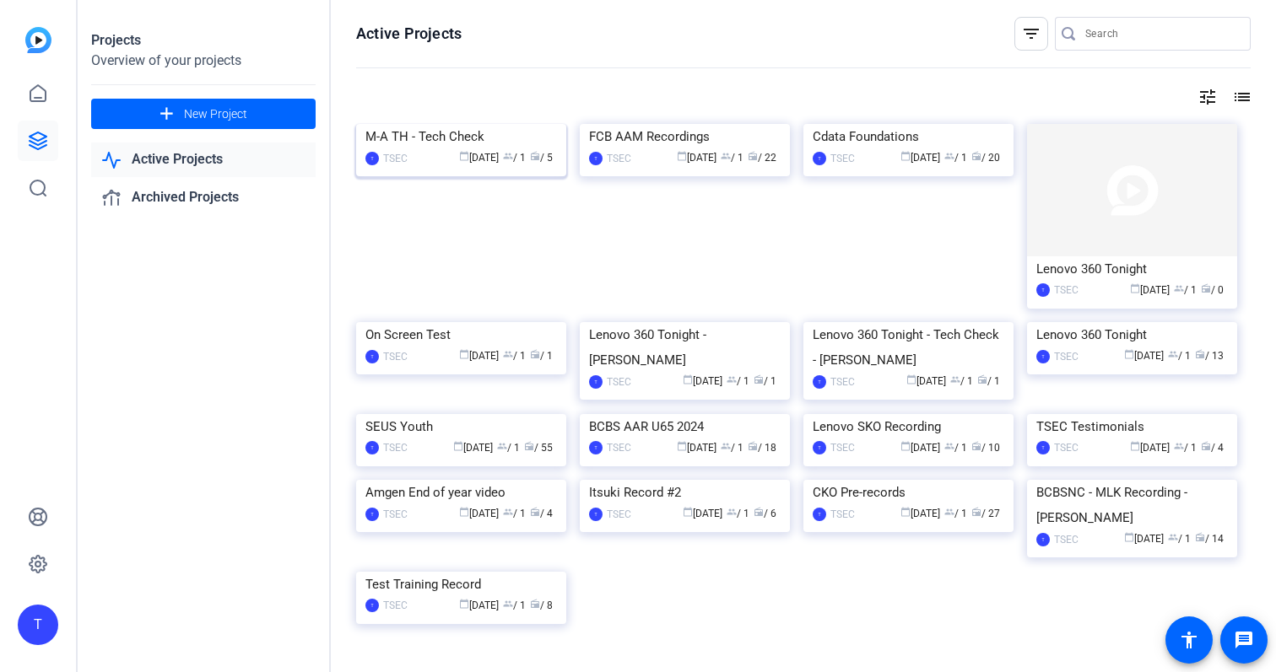
click at [467, 124] on img at bounding box center [461, 124] width 210 height 0
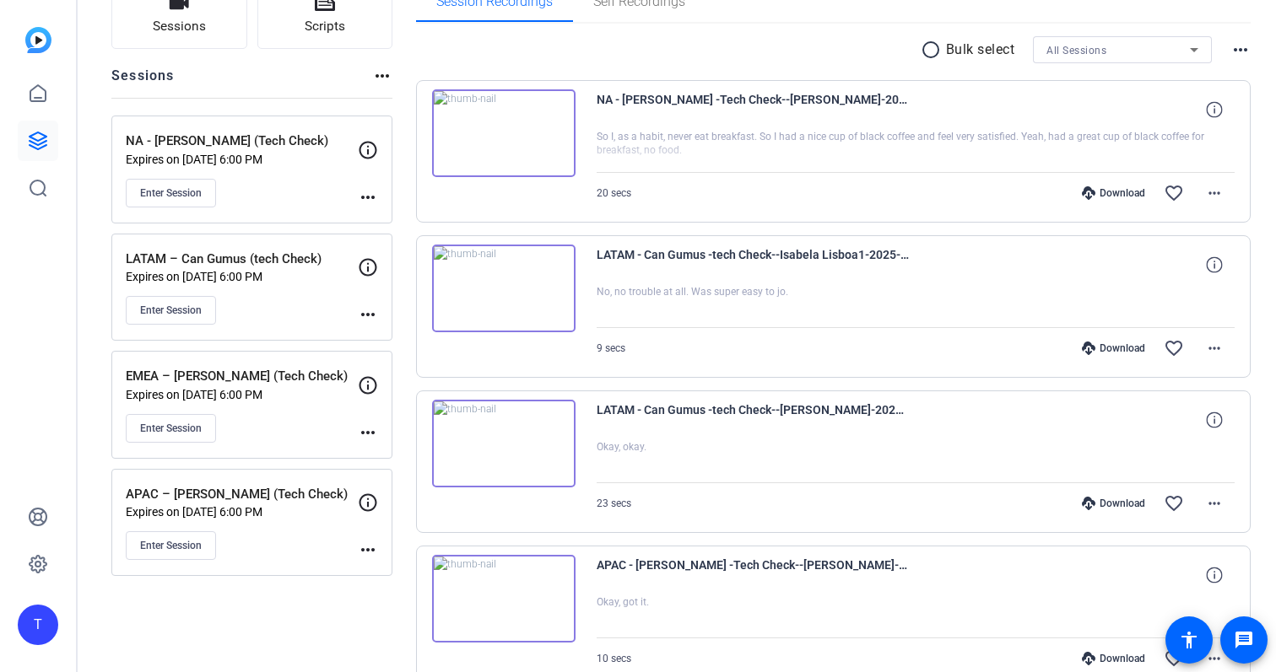
scroll to position [148, 0]
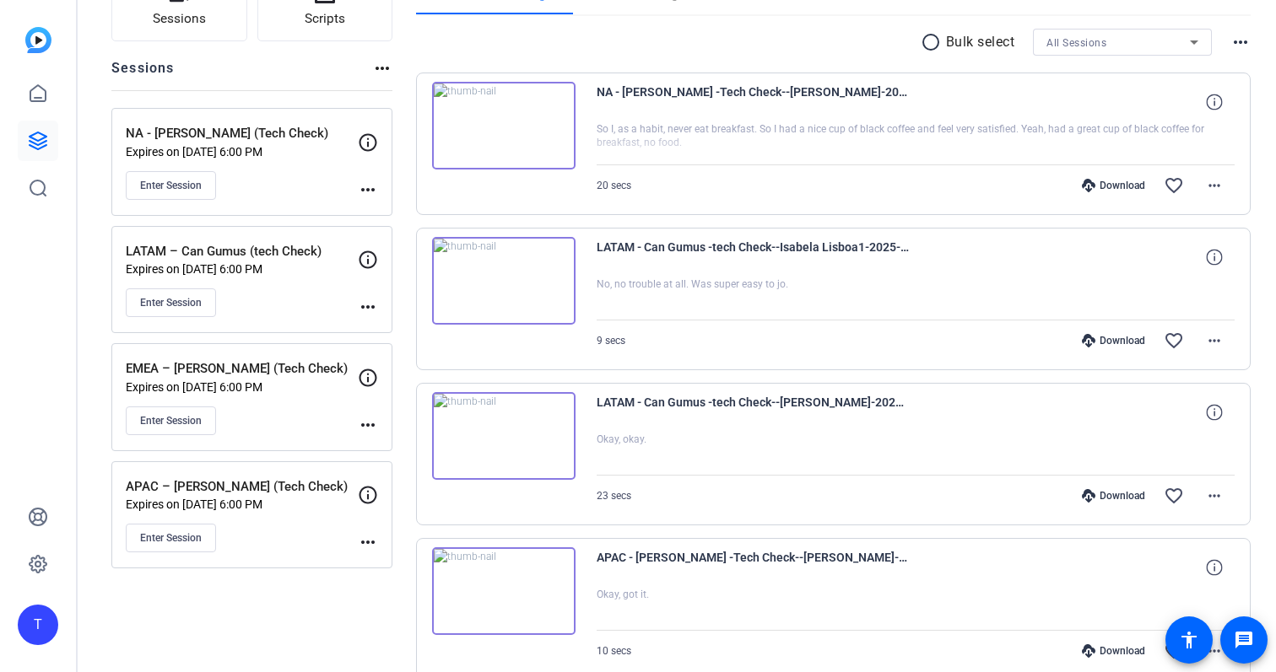
click at [298, 504] on p "Expires on [DATE] 6:00 PM" at bounding box center [242, 504] width 232 height 13
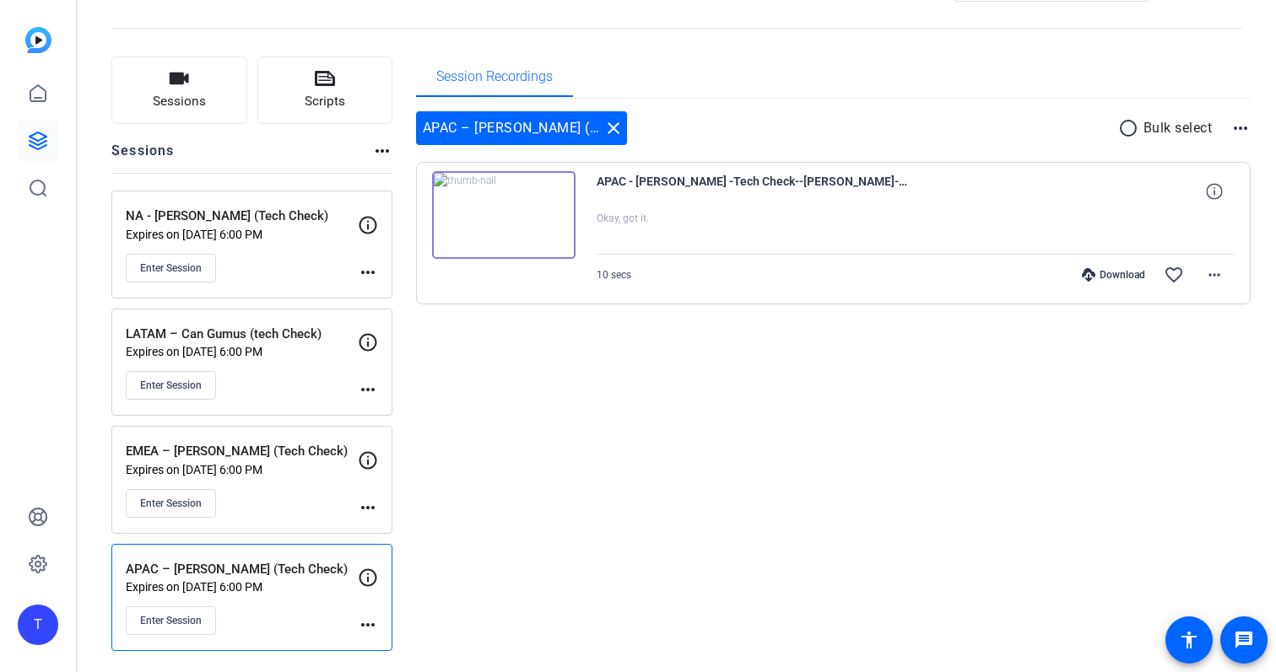
scroll to position [66, 0]
click at [163, 623] on span "Enter Session" at bounding box center [171, 620] width 62 height 13
click at [614, 131] on mat-icon "close" at bounding box center [613, 128] width 20 height 20
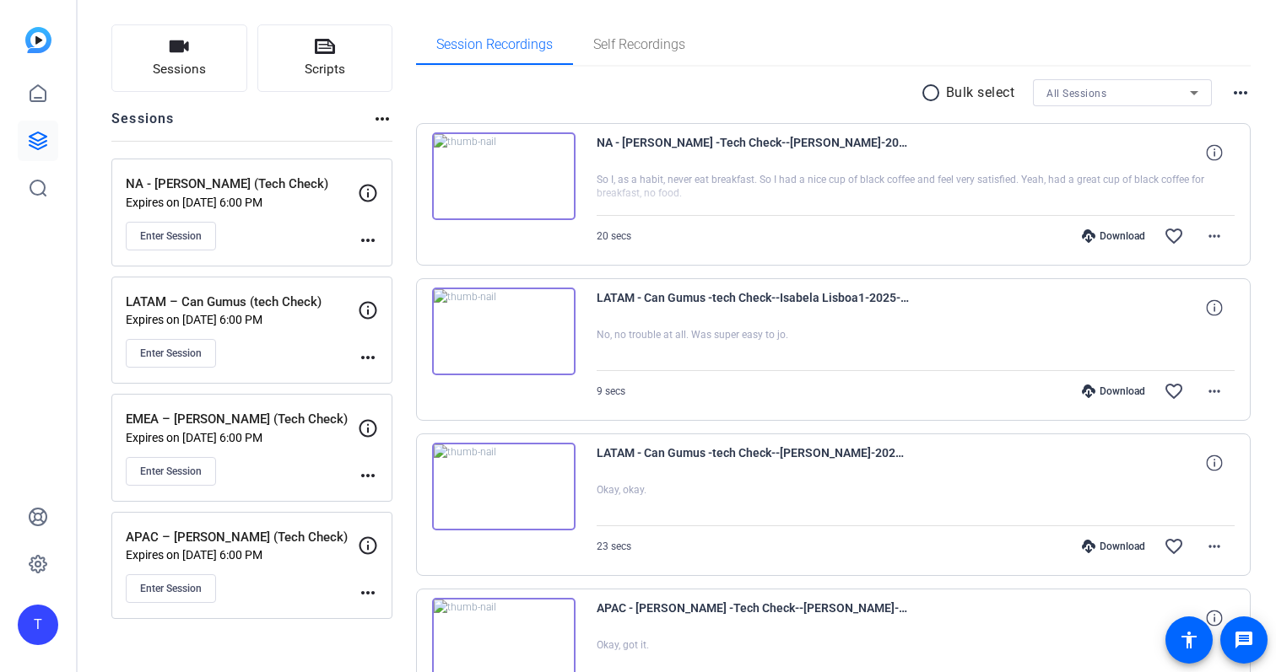
scroll to position [114, 0]
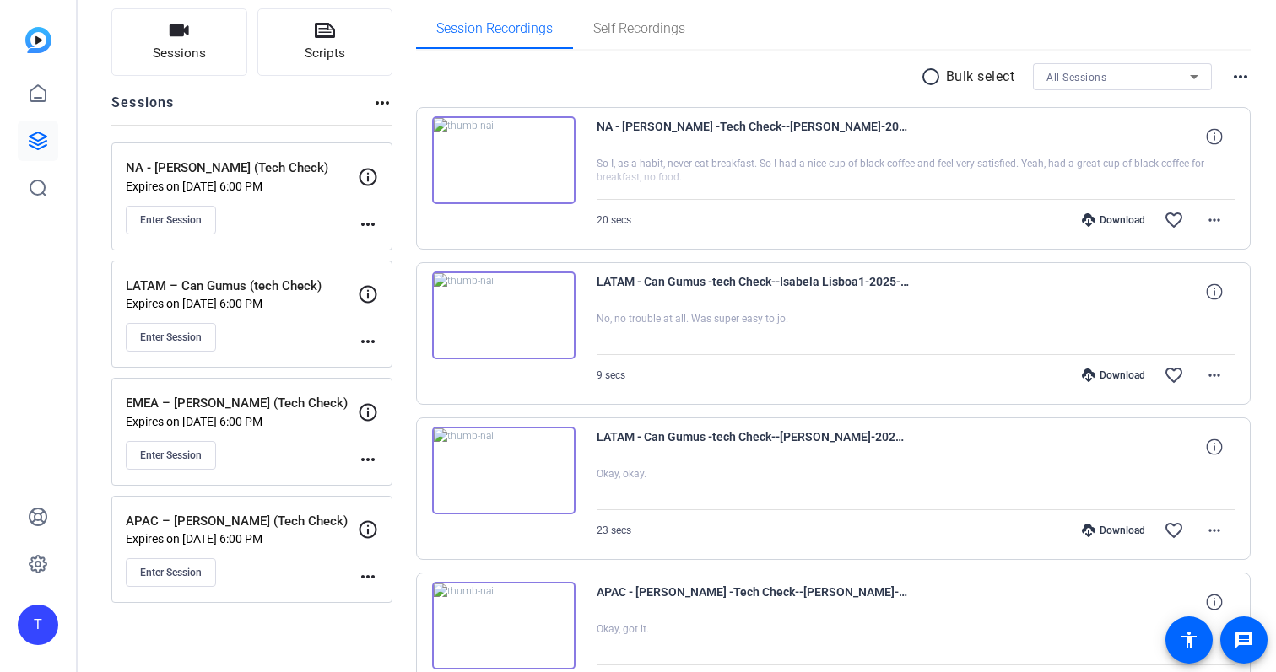
click at [368, 343] on mat-icon "more_horiz" at bounding box center [368, 342] width 20 height 20
click at [377, 364] on span "Edit Session" at bounding box center [409, 367] width 77 height 20
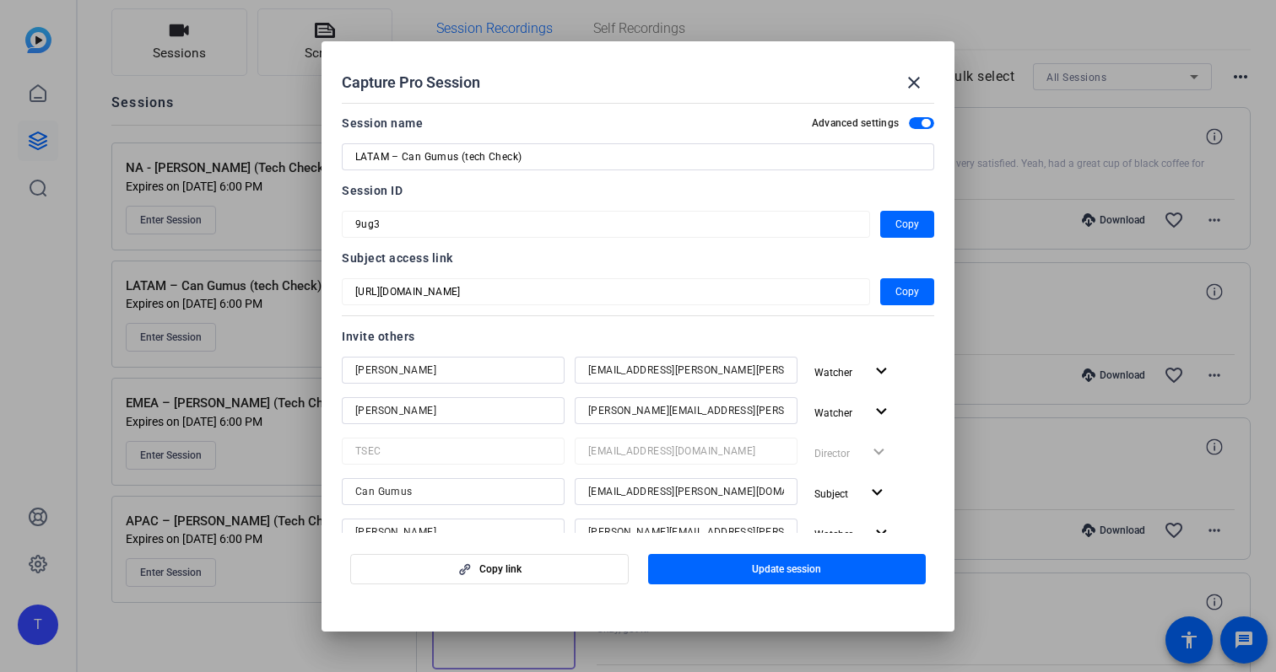
click at [642, 152] on input "LATAM – Can Gumus (tech Check)" at bounding box center [637, 157] width 565 height 20
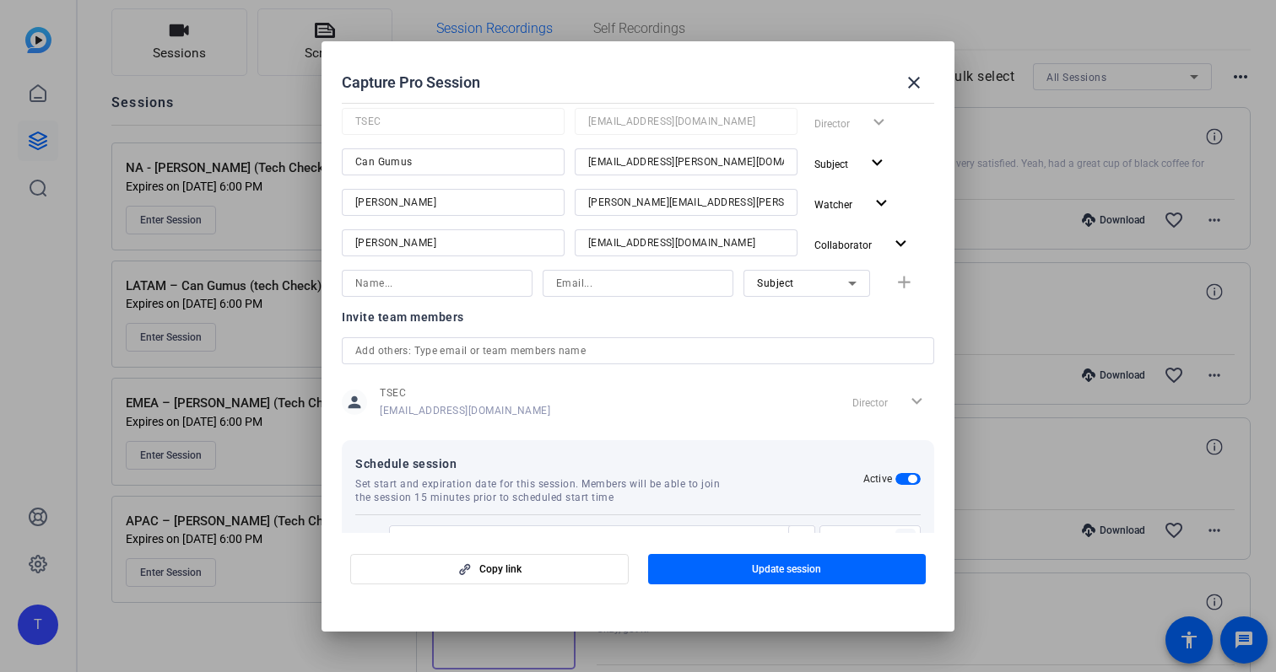
scroll to position [418, 0]
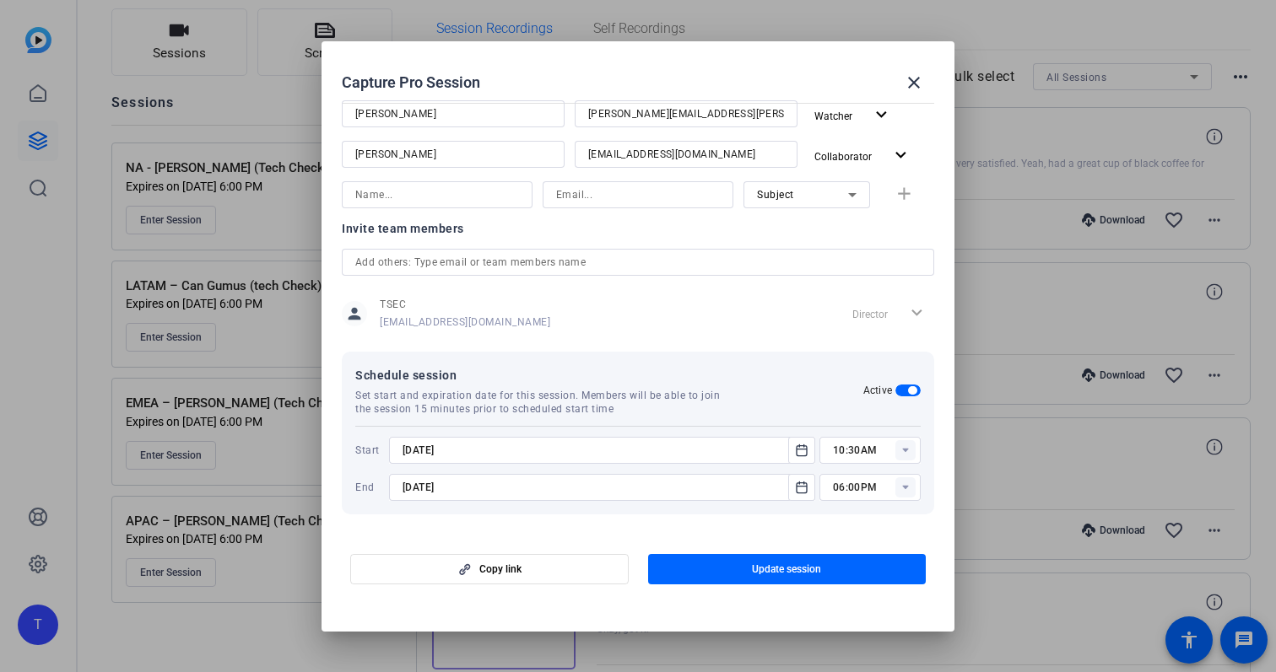
type input "LATAM – Can Gumus"
click at [458, 193] on input at bounding box center [437, 195] width 164 height 20
click at [917, 450] on div "Capture Pro Session close Session name Advanced settings LATAM – Can Gumus Sess…" at bounding box center [638, 336] width 1276 height 672
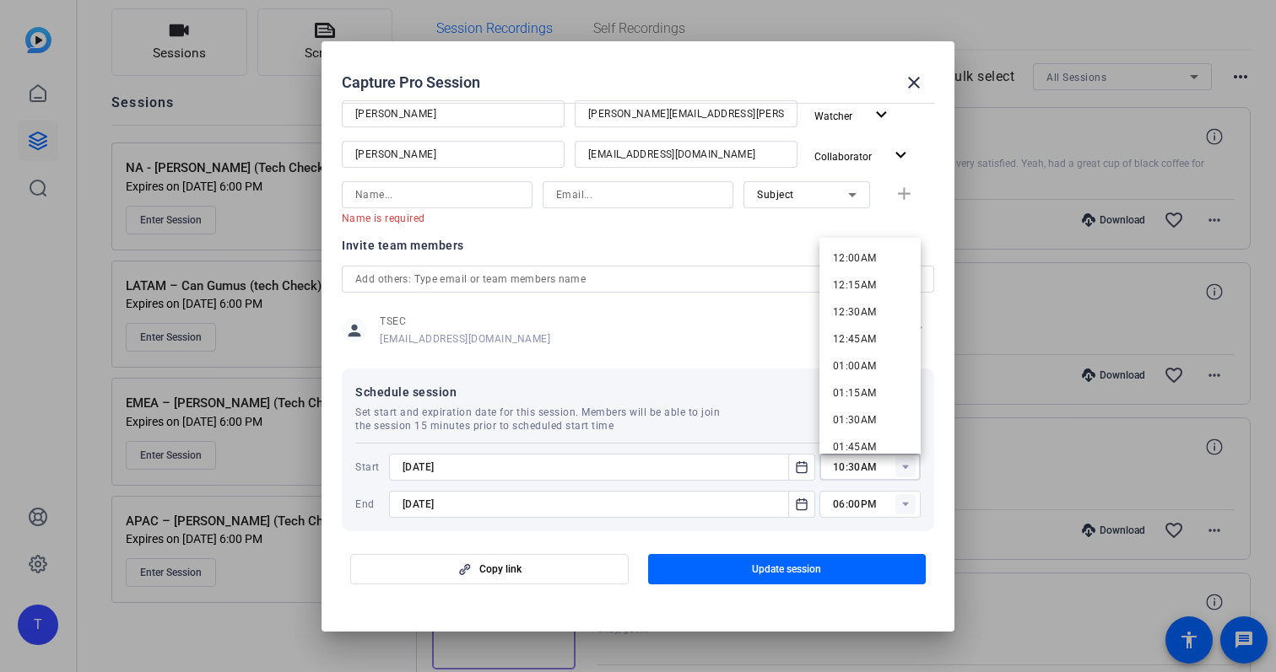
click at [746, 352] on div "Invite team members person TSEC [EMAIL_ADDRESS][DOMAIN_NAME] Director expand_mo…" at bounding box center [638, 301] width 592 height 133
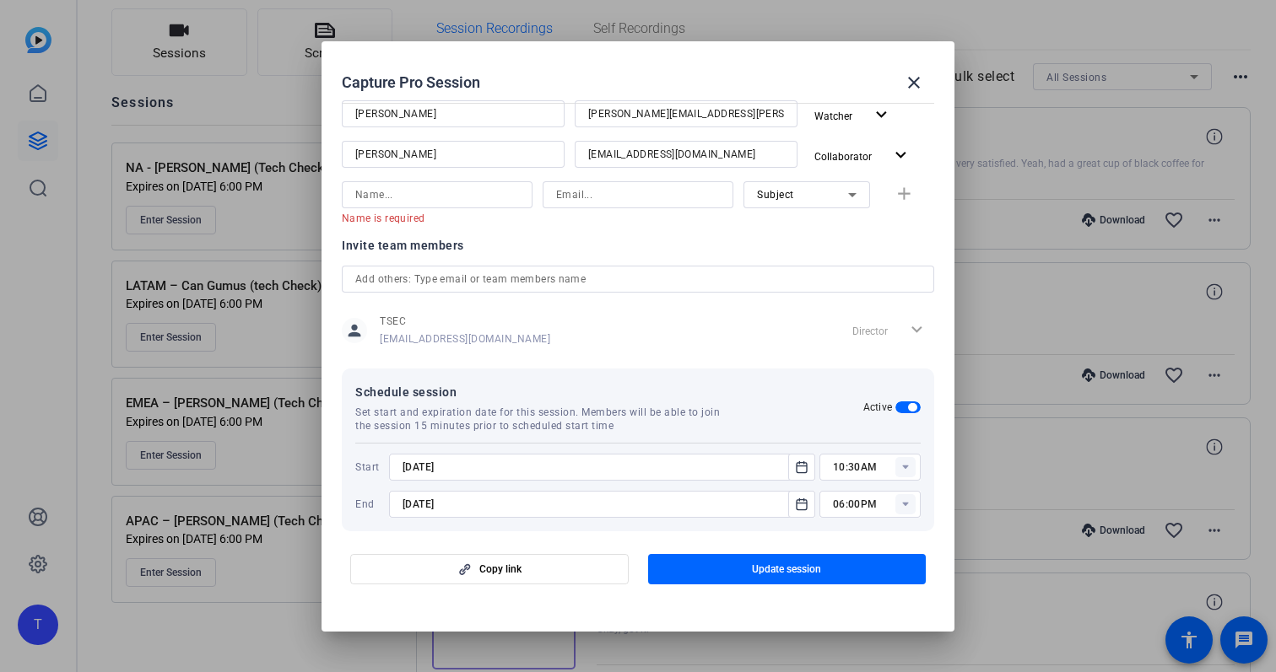
click at [909, 467] on rect at bounding box center [905, 467] width 20 height 20
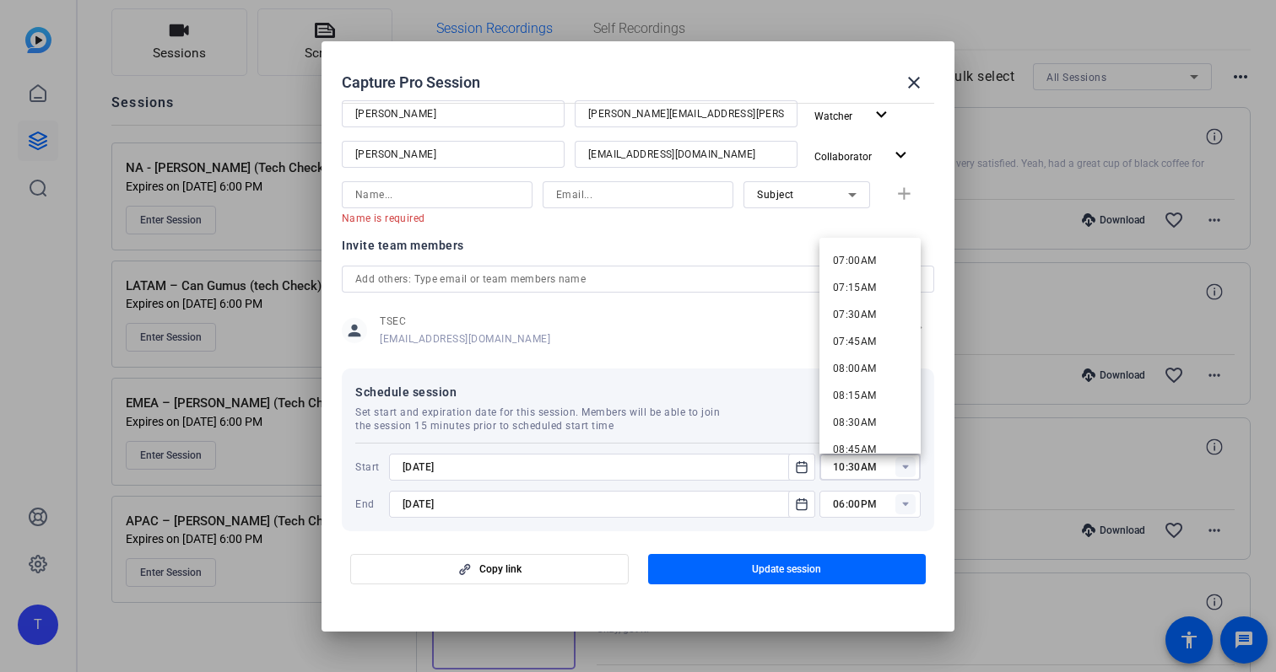
scroll to position [760, 0]
click at [875, 359] on mat-option "08:00AM" at bounding box center [869, 361] width 101 height 27
type input "08:00AM"
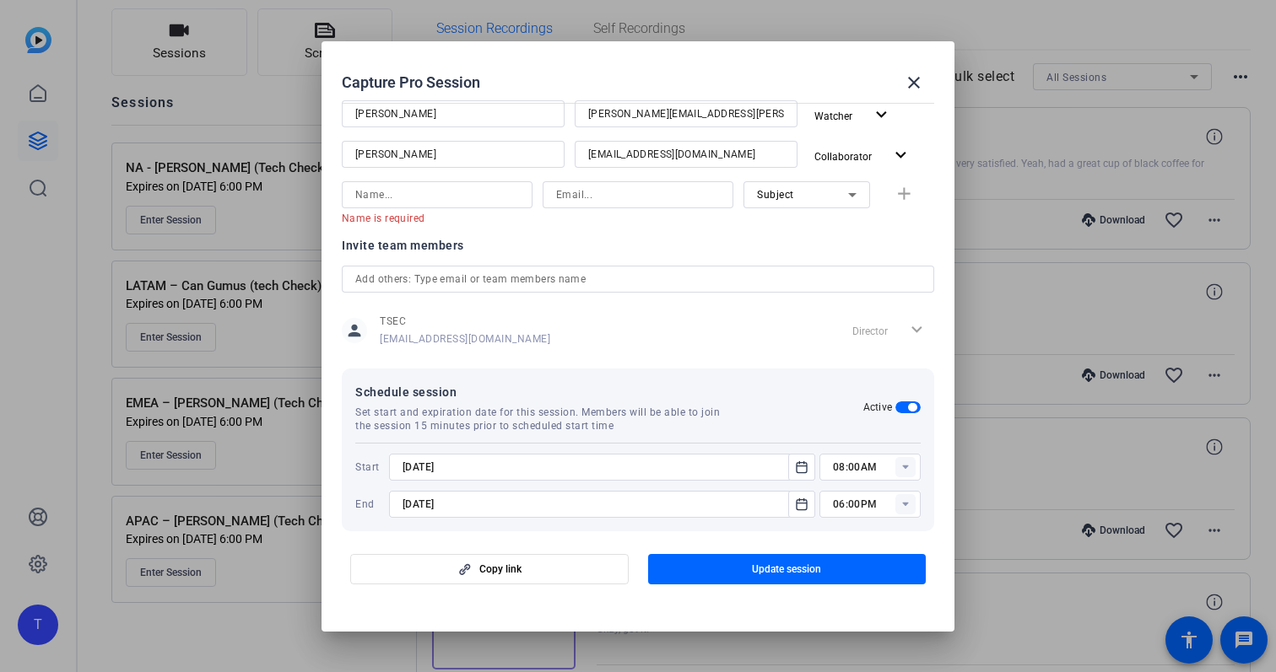
click at [905, 467] on icon at bounding box center [905, 467] width 6 height 4
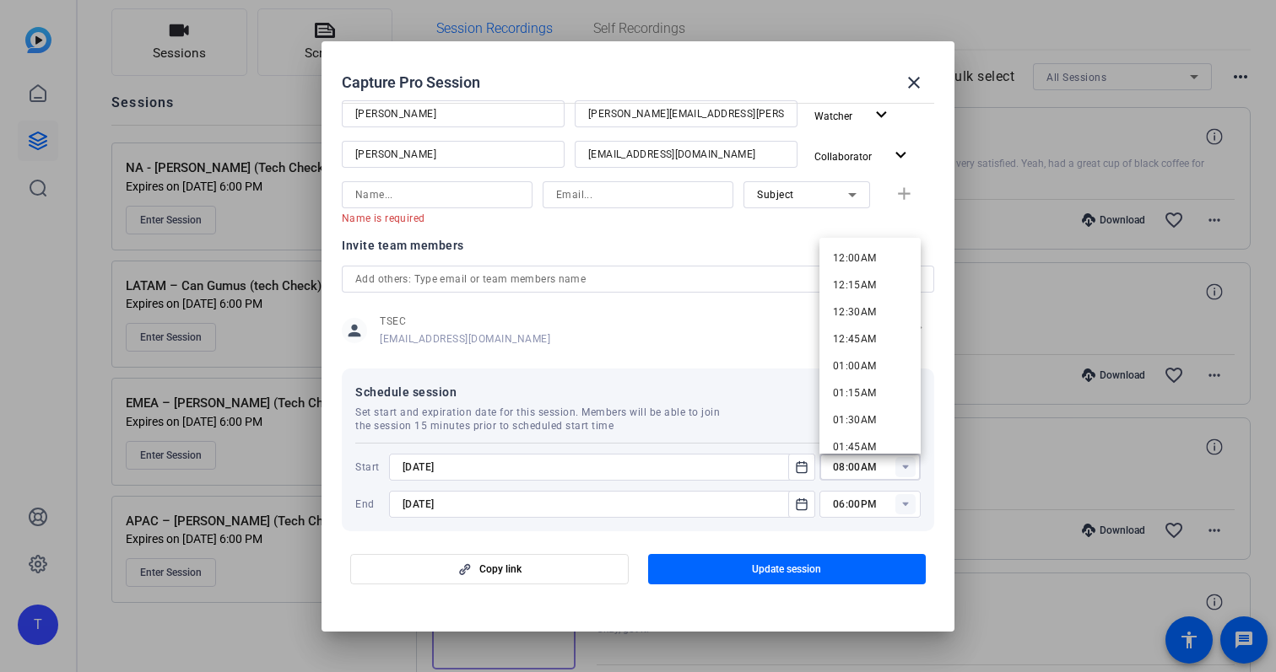
click at [583, 344] on div "person TSEC [EMAIL_ADDRESS][DOMAIN_NAME] Director expand_more" at bounding box center [638, 331] width 592 height 42
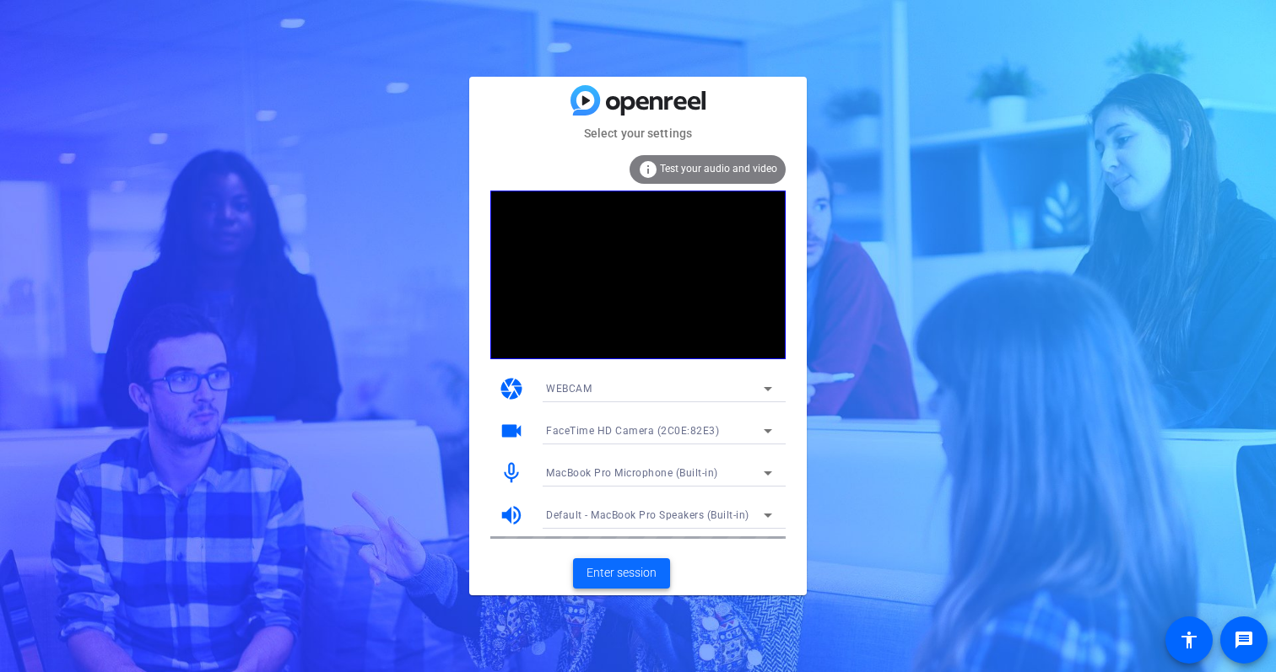
click at [620, 575] on span "Enter session" at bounding box center [621, 573] width 70 height 18
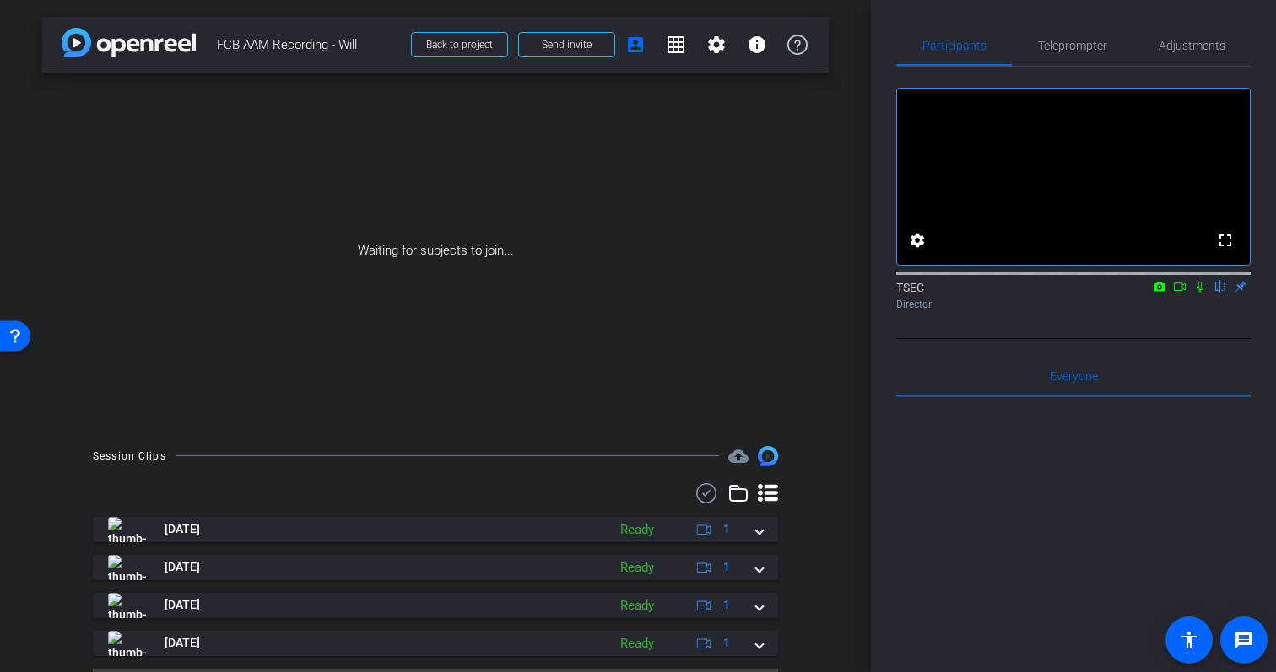
click at [1184, 291] on icon at bounding box center [1179, 287] width 12 height 8
click at [1222, 293] on icon at bounding box center [1219, 287] width 13 height 12
click at [1204, 33] on span "Adjustments" at bounding box center [1191, 45] width 67 height 40
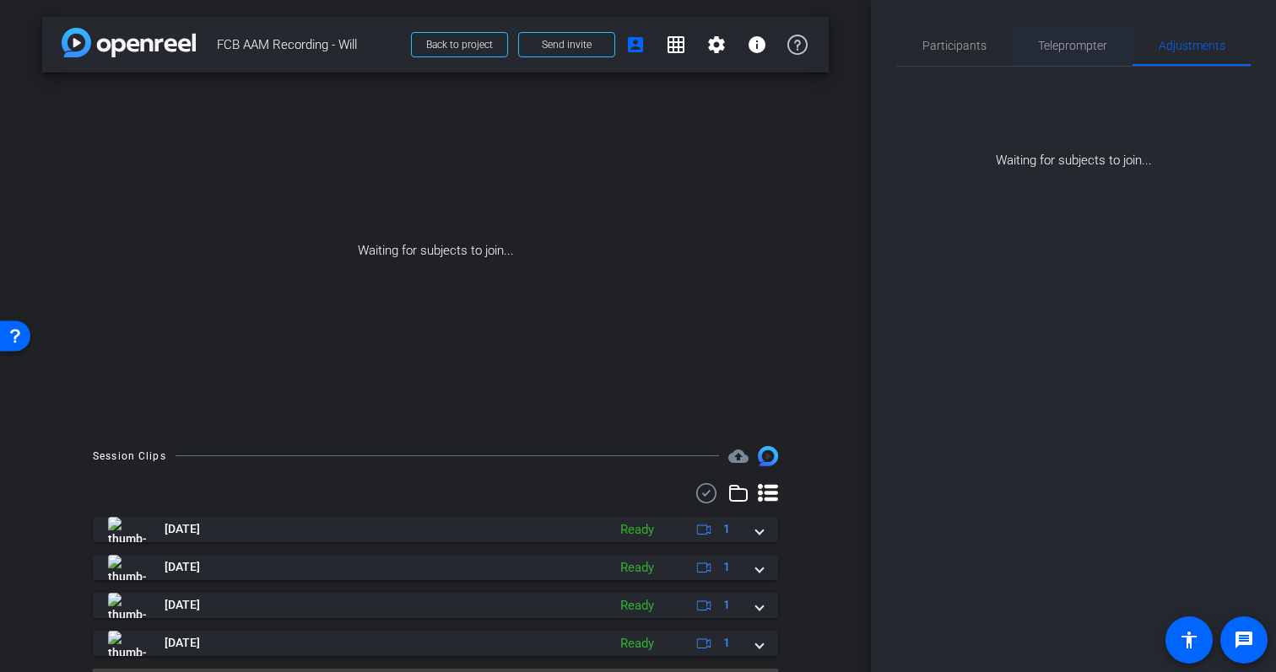
click at [1048, 52] on span "Teleprompter" at bounding box center [1072, 45] width 69 height 40
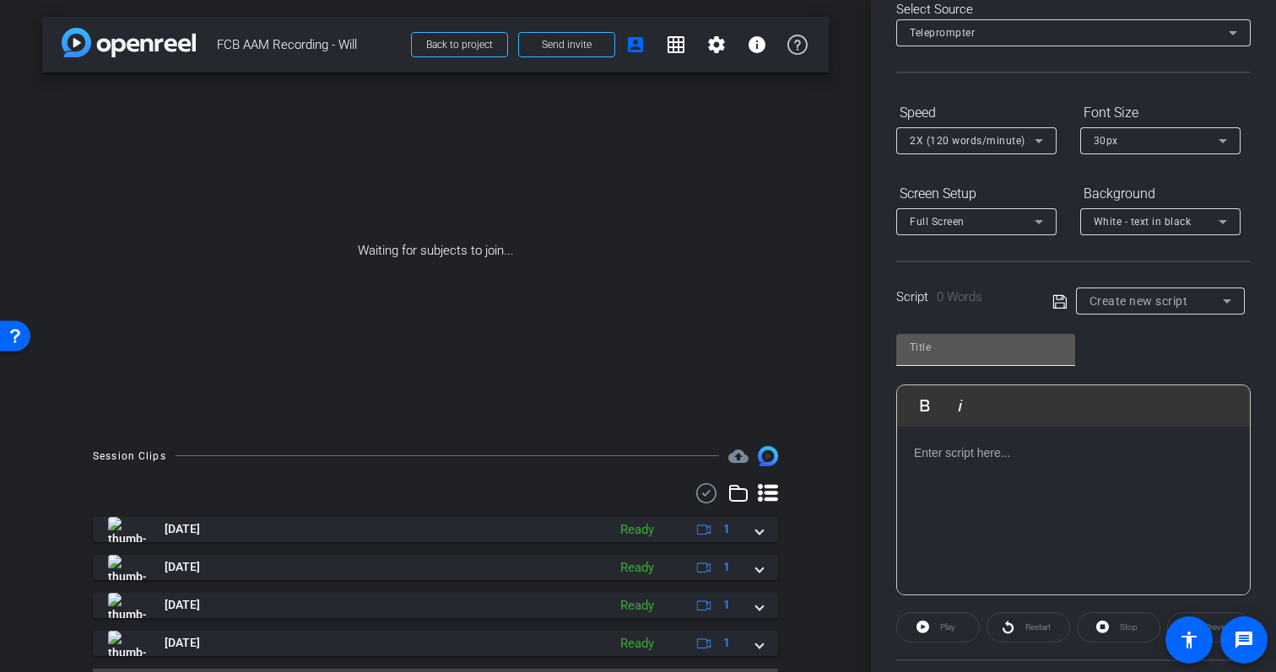
scroll to position [102, 0]
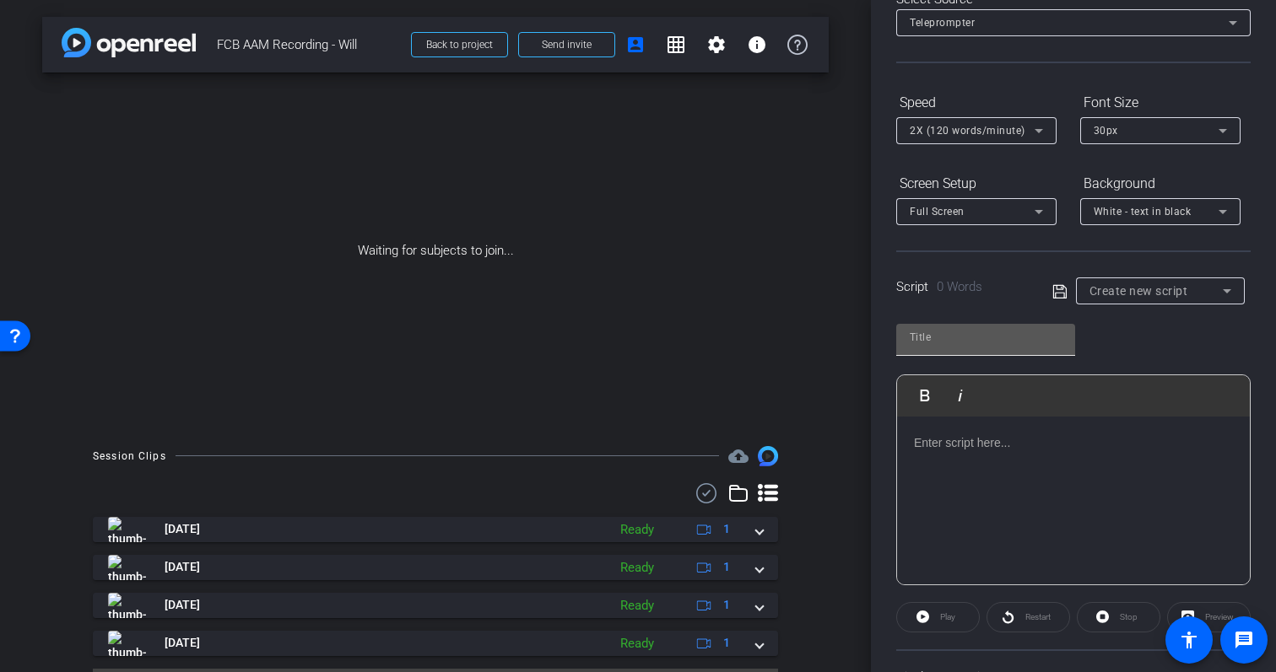
click at [1023, 440] on p at bounding box center [1073, 443] width 319 height 19
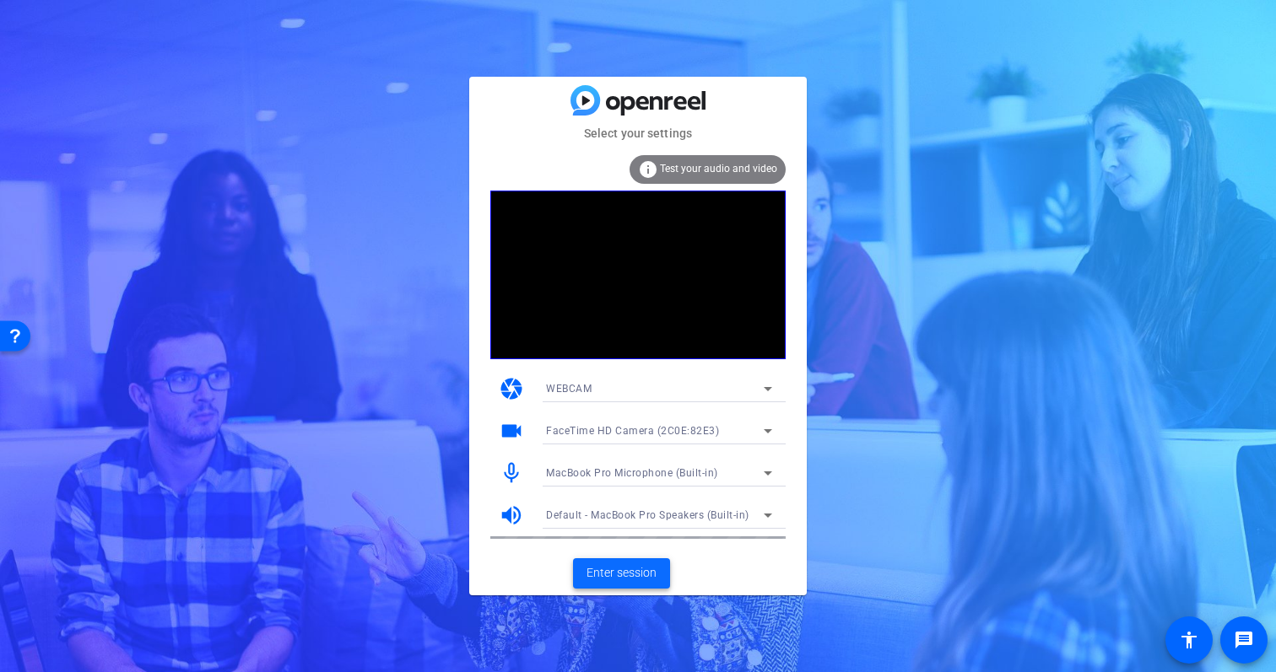
click at [616, 565] on span "Enter session" at bounding box center [621, 573] width 70 height 18
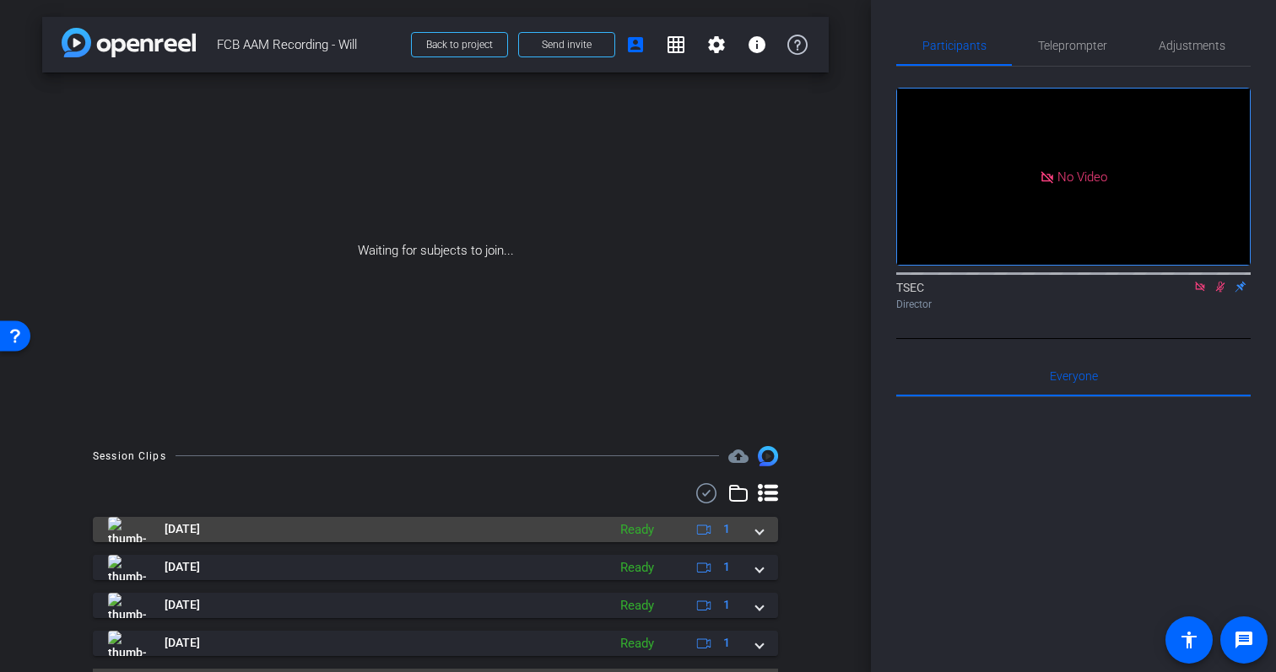
click at [765, 530] on mat-expansion-panel-header "Sep 26, 2025 Ready 1" at bounding box center [435, 529] width 685 height 25
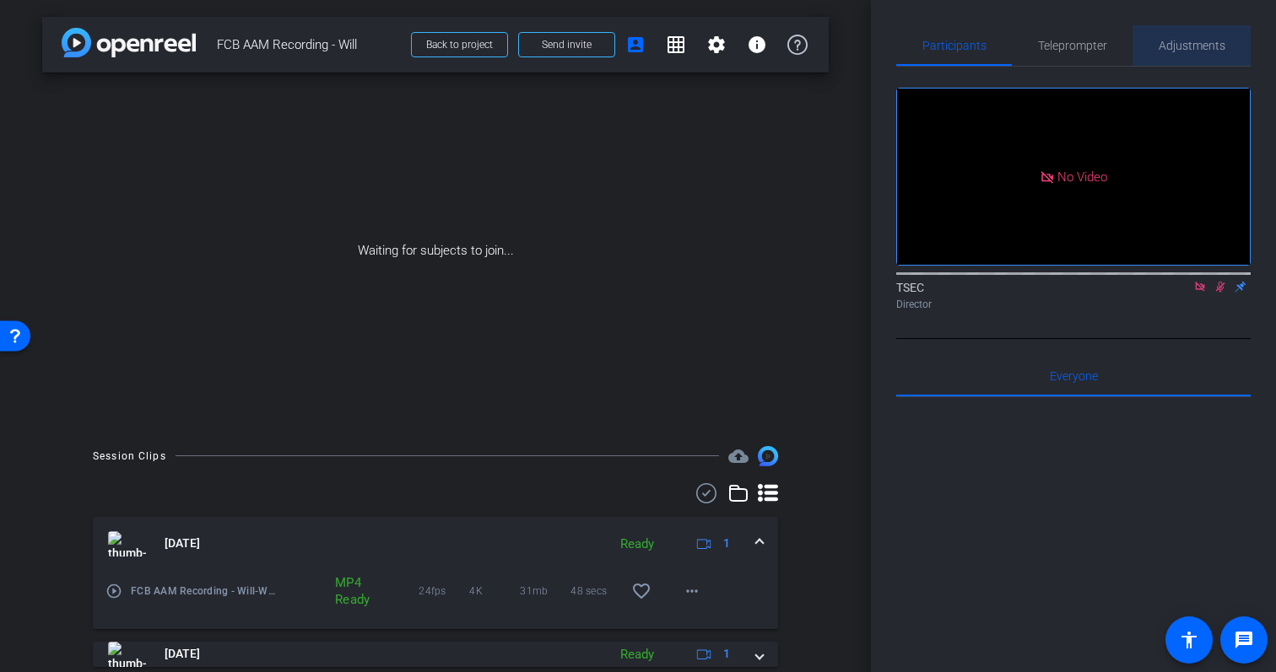
click at [1196, 44] on span "Adjustments" at bounding box center [1191, 46] width 67 height 12
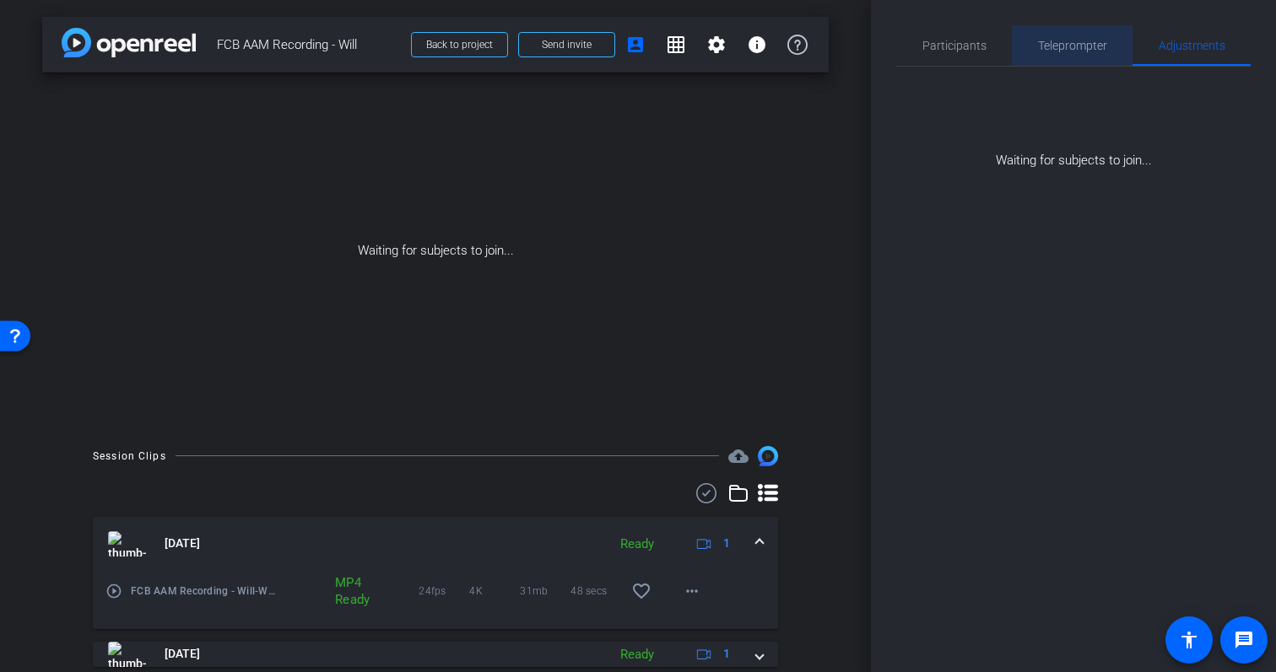
click at [1060, 56] on span "Teleprompter" at bounding box center [1072, 45] width 69 height 40
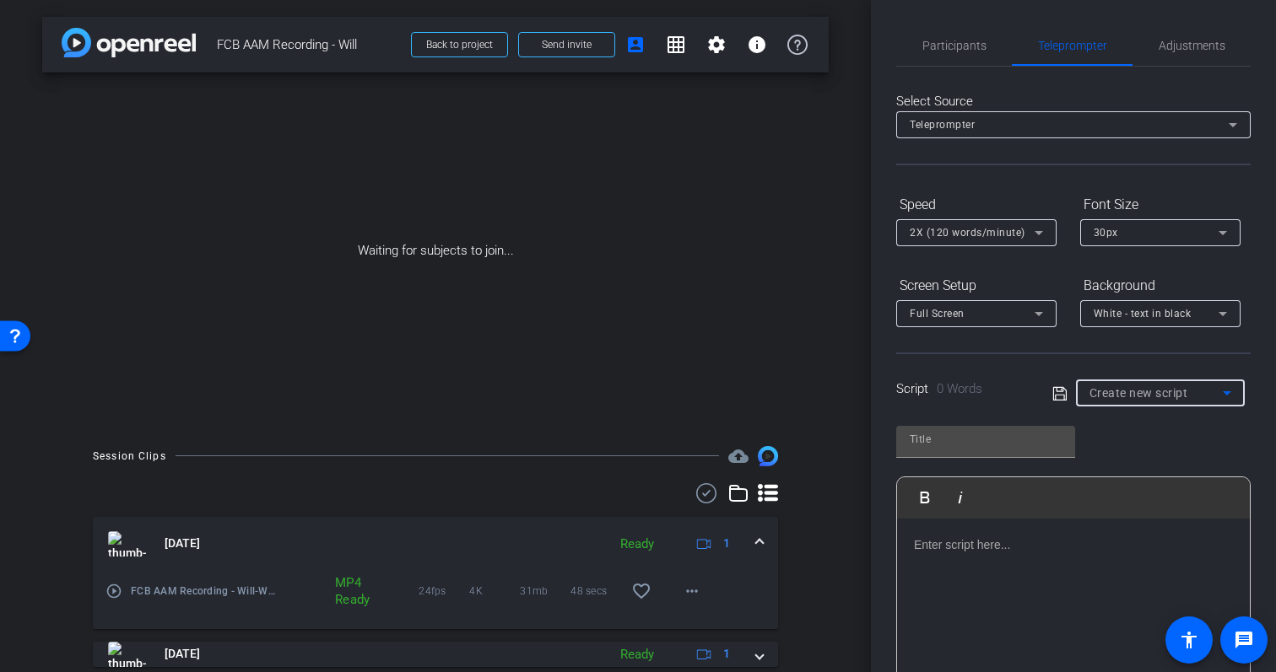
click at [1144, 390] on span "Create new script" at bounding box center [1138, 392] width 99 height 13
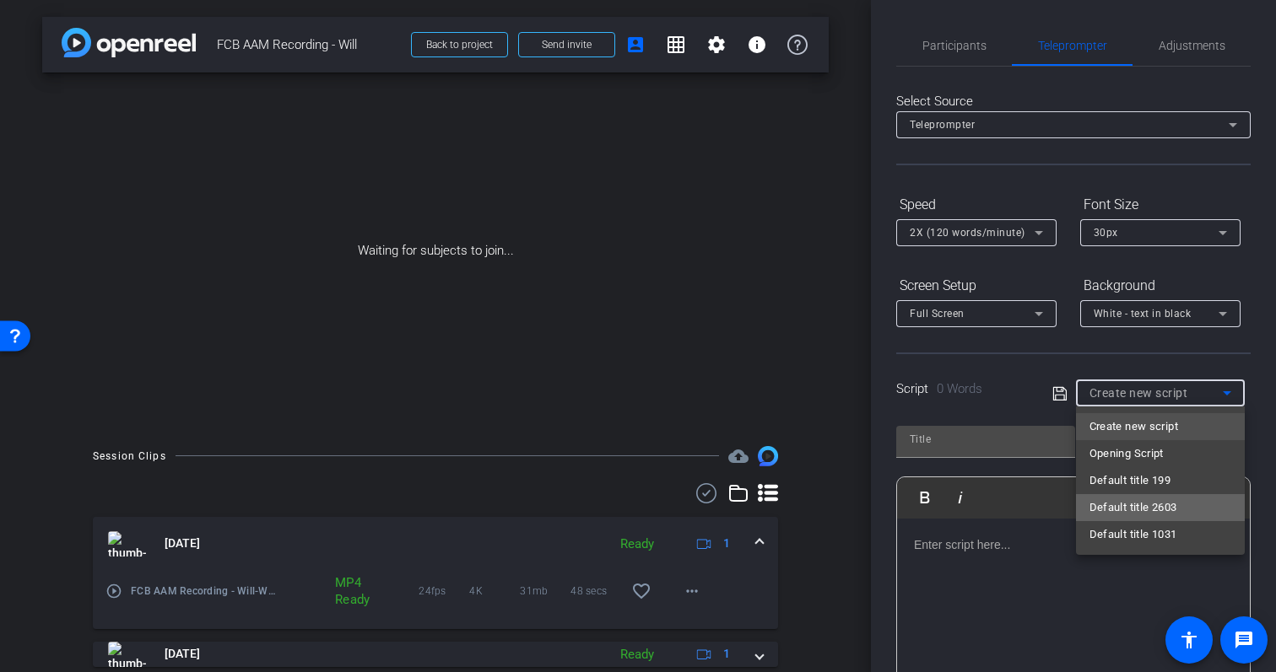
click at [1140, 503] on span "Default title 2603" at bounding box center [1133, 508] width 88 height 20
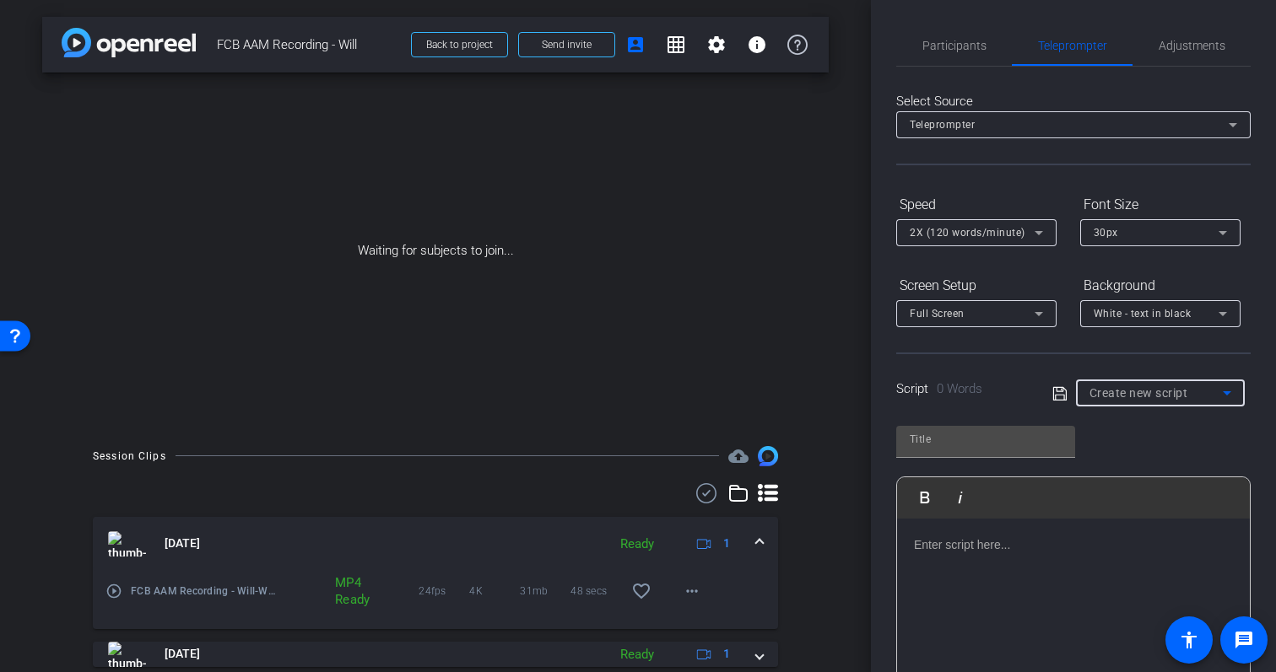
type input "Default title 2603"
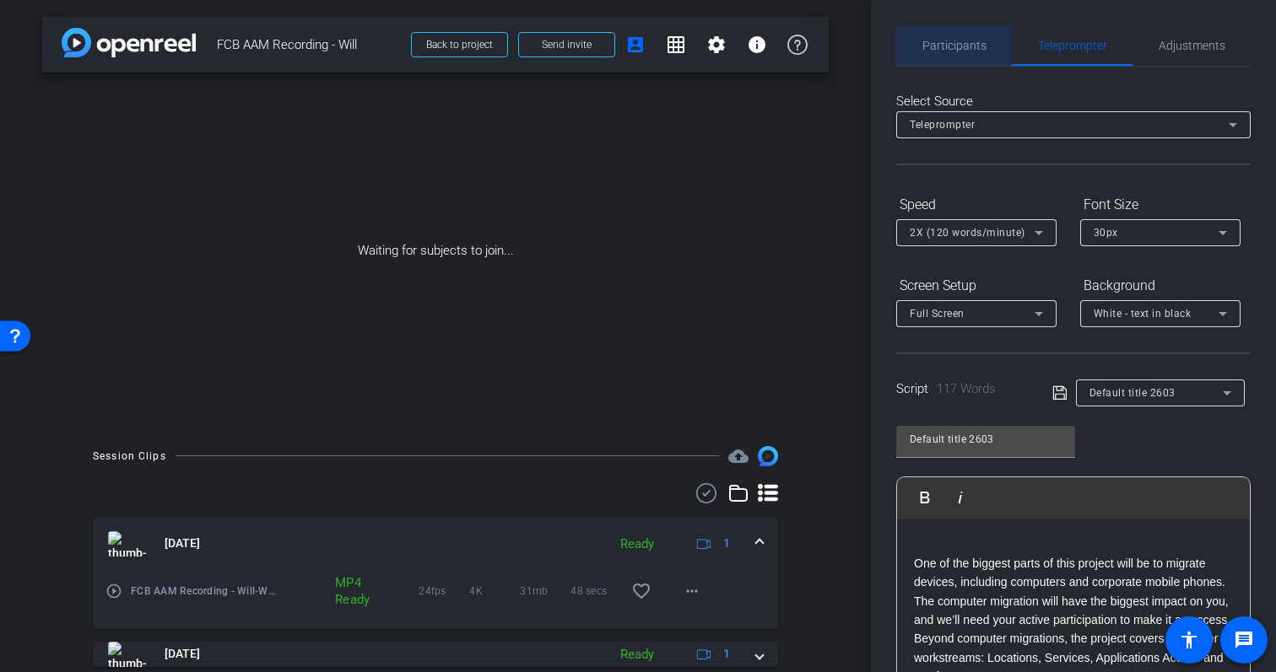
click at [929, 51] on span "Participants" at bounding box center [954, 46] width 64 height 12
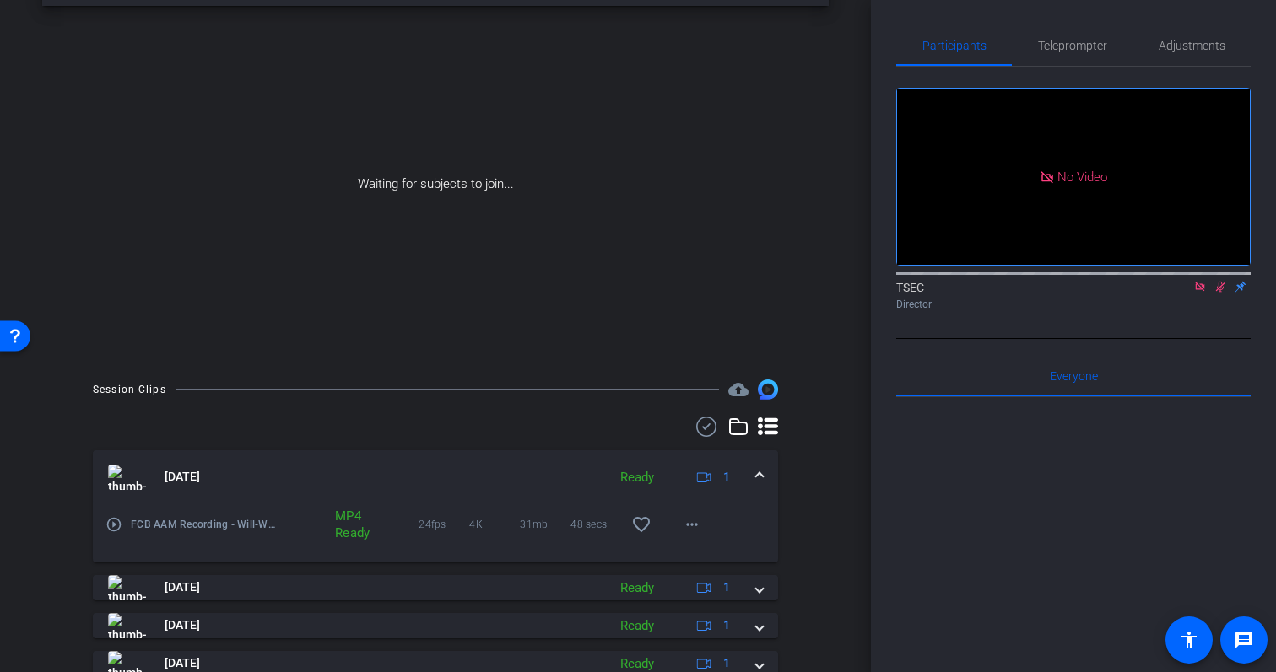
scroll to position [72, 0]
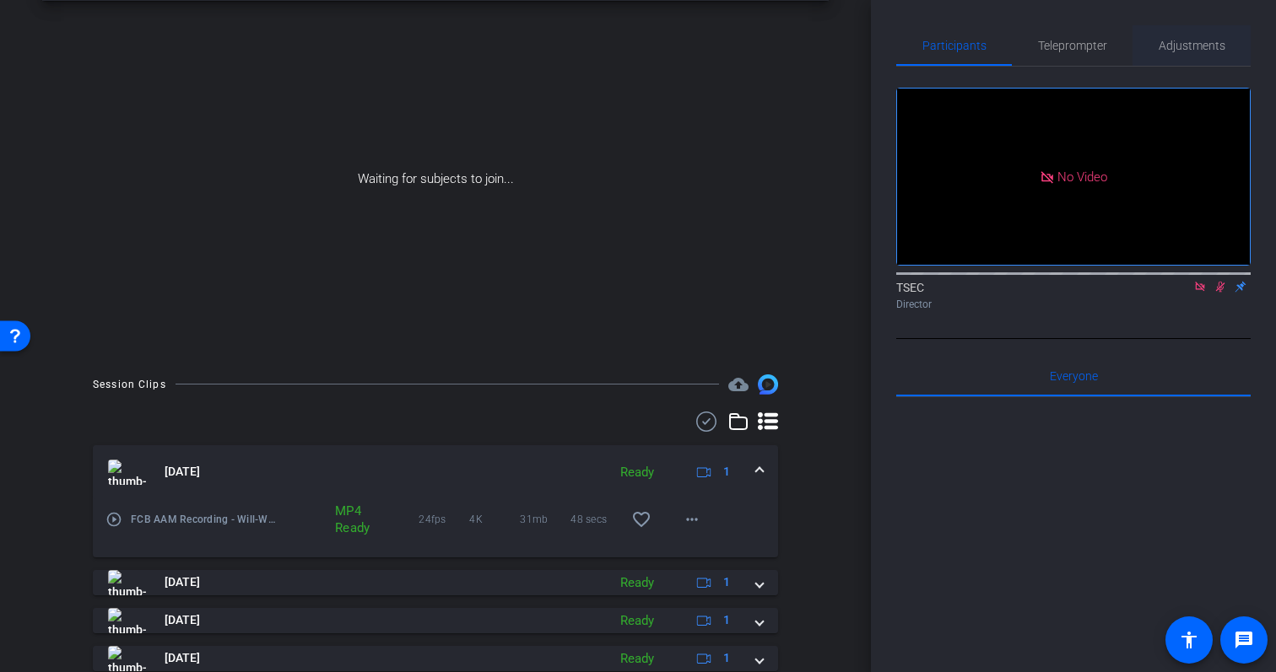
click at [1188, 36] on span "Adjustments" at bounding box center [1191, 45] width 67 height 40
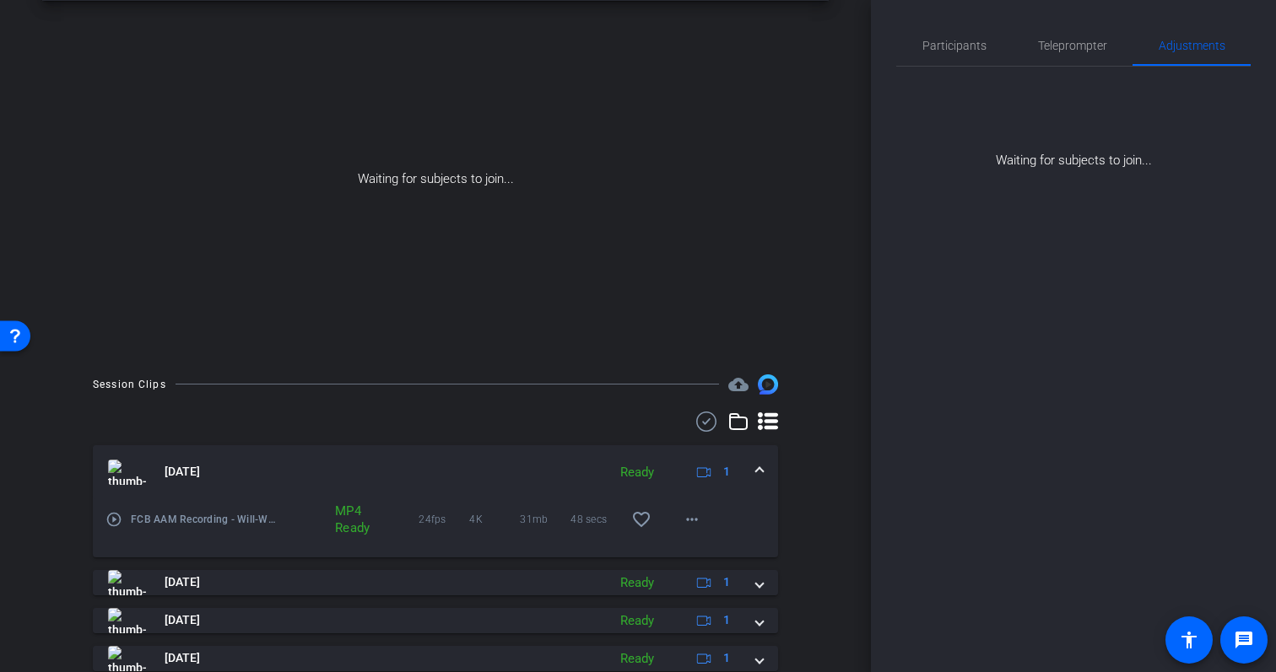
click at [945, 11] on div "Participants Teleprompter Adjustments TSEC Director Everyone 0 Mark all read To…" at bounding box center [1073, 336] width 405 height 672
click at [945, 36] on span "Participants" at bounding box center [954, 45] width 64 height 40
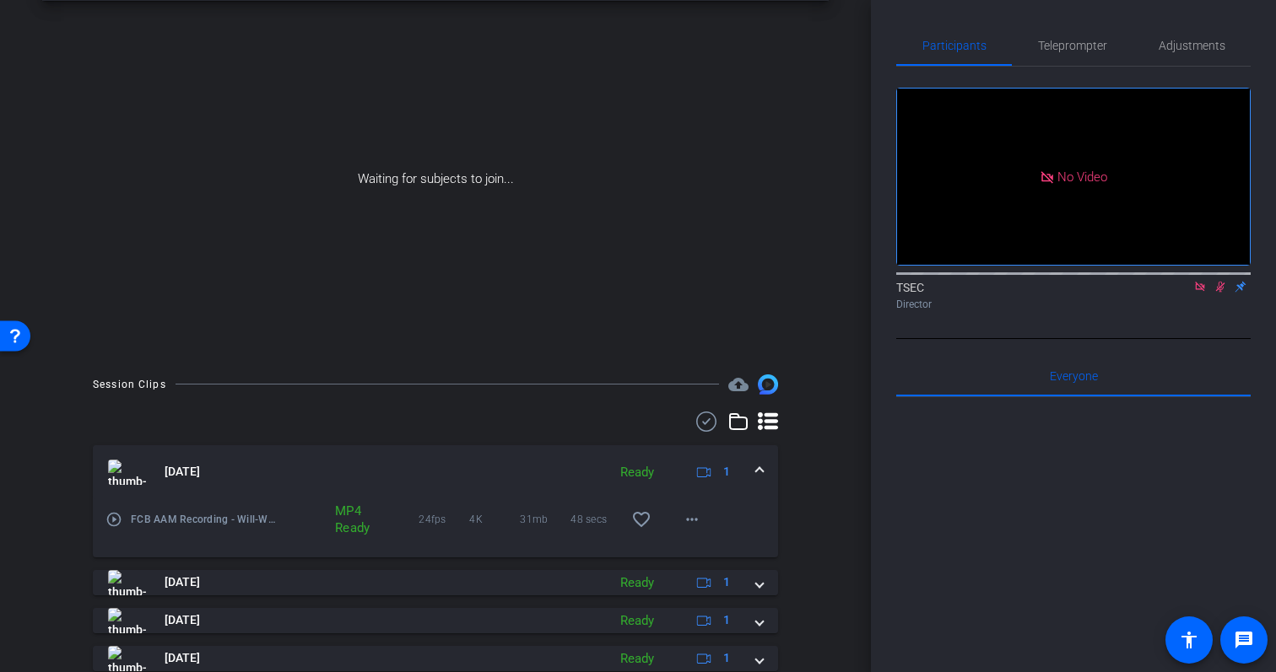
click at [1220, 282] on icon at bounding box center [1220, 287] width 9 height 11
click at [1196, 281] on icon at bounding box center [1199, 287] width 13 height 12
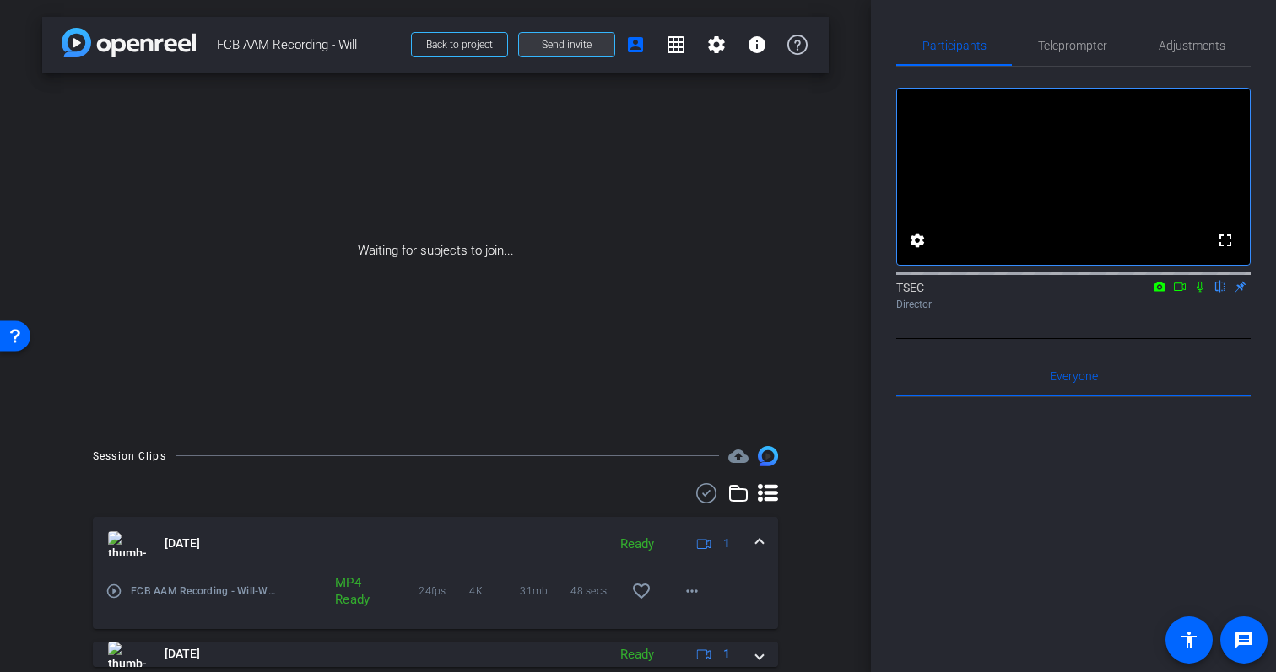
click at [572, 41] on span "Send invite" at bounding box center [567, 44] width 50 height 13
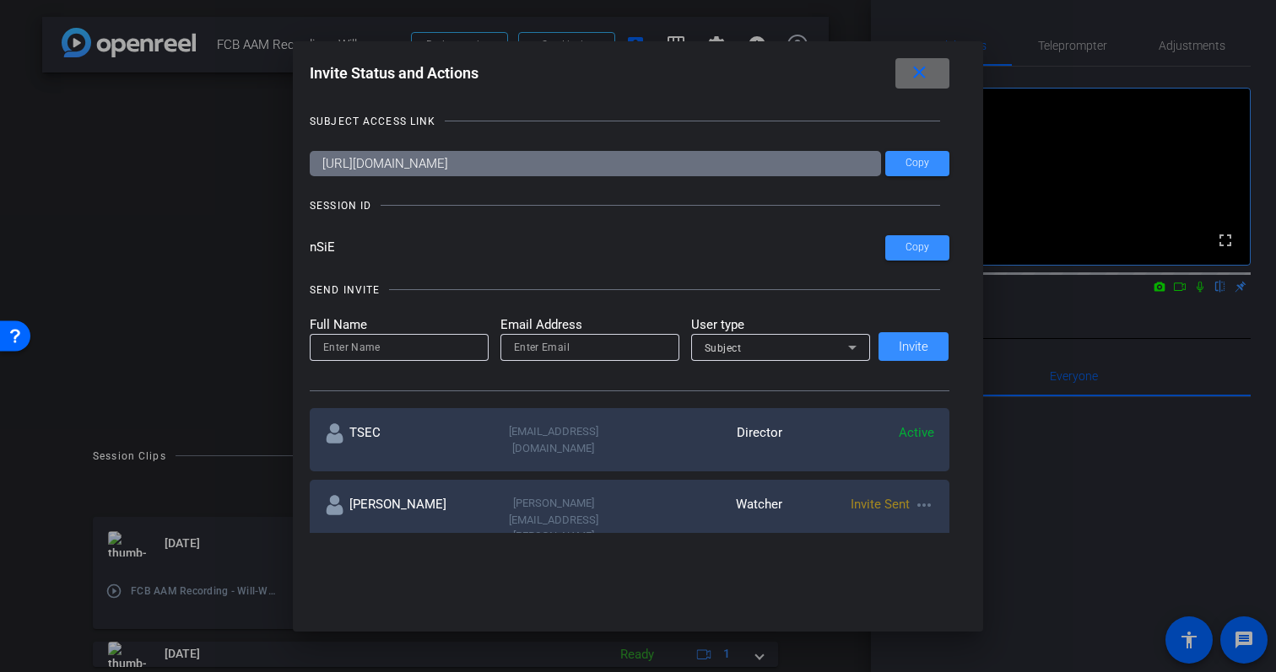
click at [914, 72] on mat-icon "close" at bounding box center [919, 72] width 21 height 21
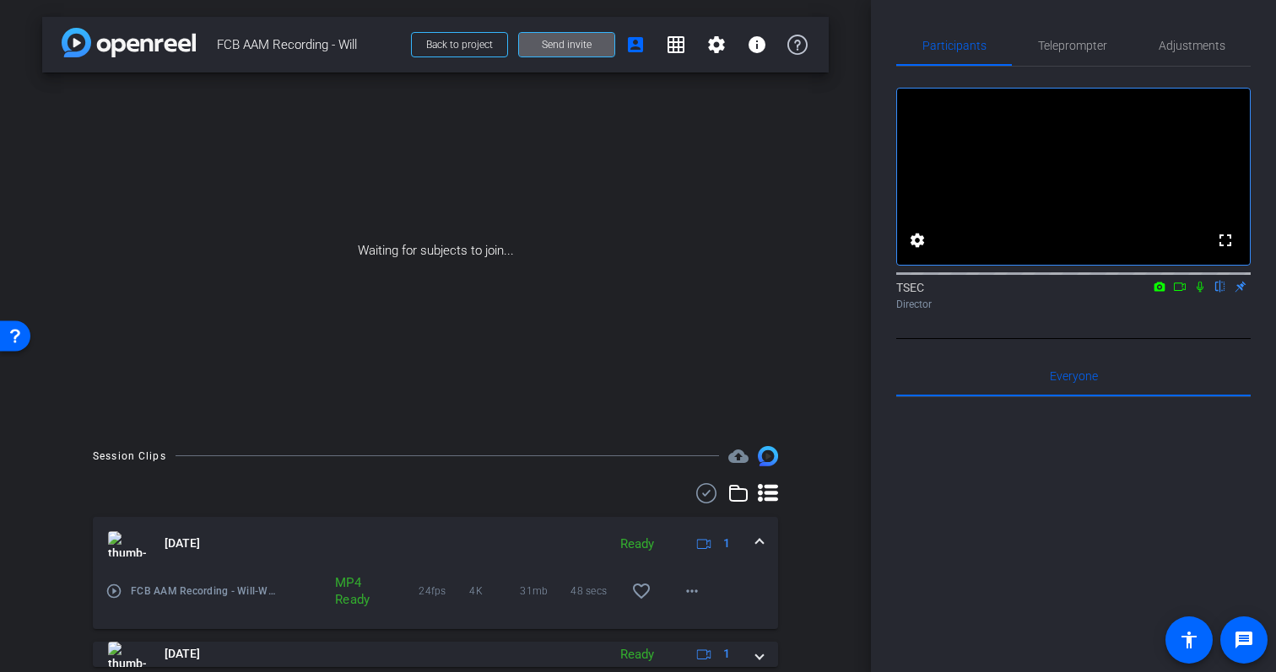
click at [1182, 291] on icon at bounding box center [1179, 287] width 12 height 8
click at [1218, 293] on icon at bounding box center [1219, 287] width 13 height 12
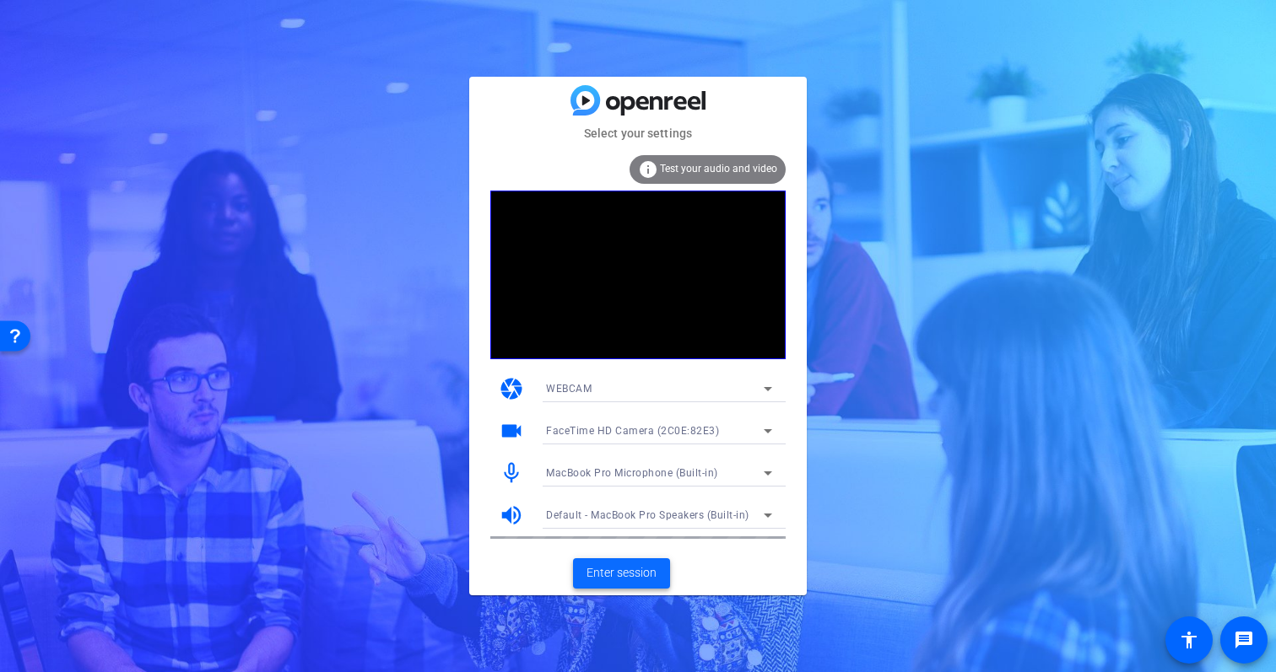
click at [591, 572] on span "Enter session" at bounding box center [621, 573] width 70 height 18
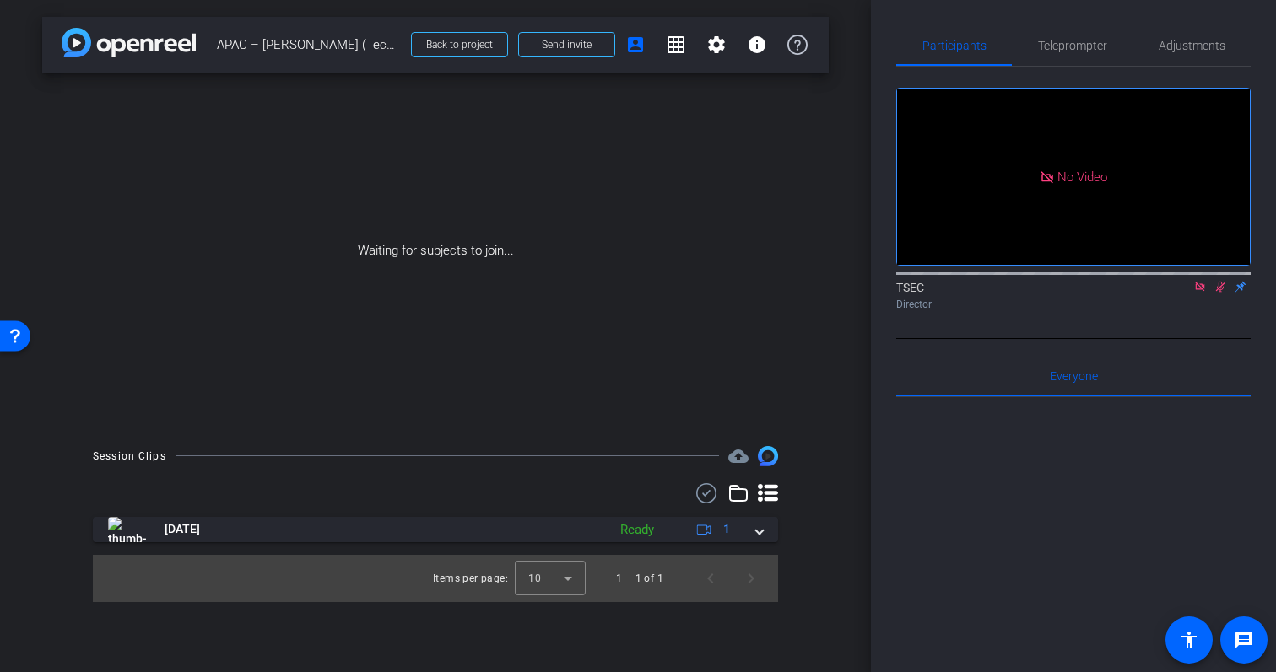
click at [1190, 294] on mat-icon at bounding box center [1200, 286] width 20 height 15
click at [1195, 47] on span "Adjustments" at bounding box center [1191, 46] width 67 height 12
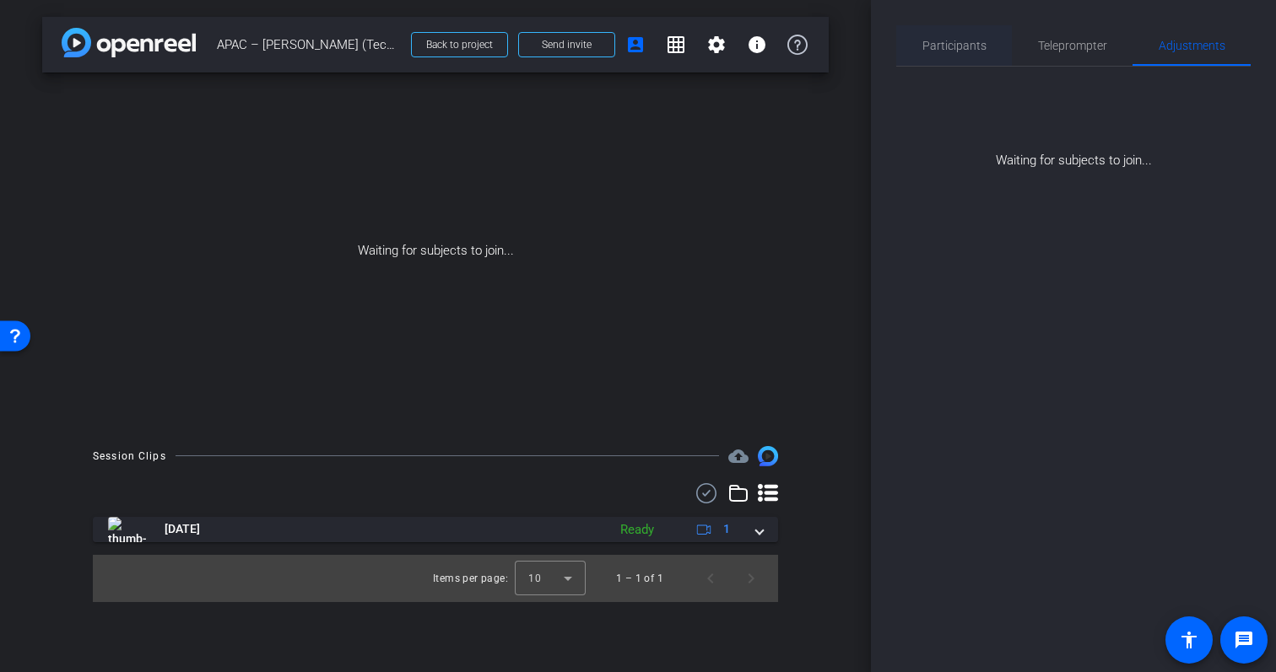
click at [963, 34] on span "Participants" at bounding box center [954, 45] width 64 height 40
